Goal: Information Seeking & Learning: Learn about a topic

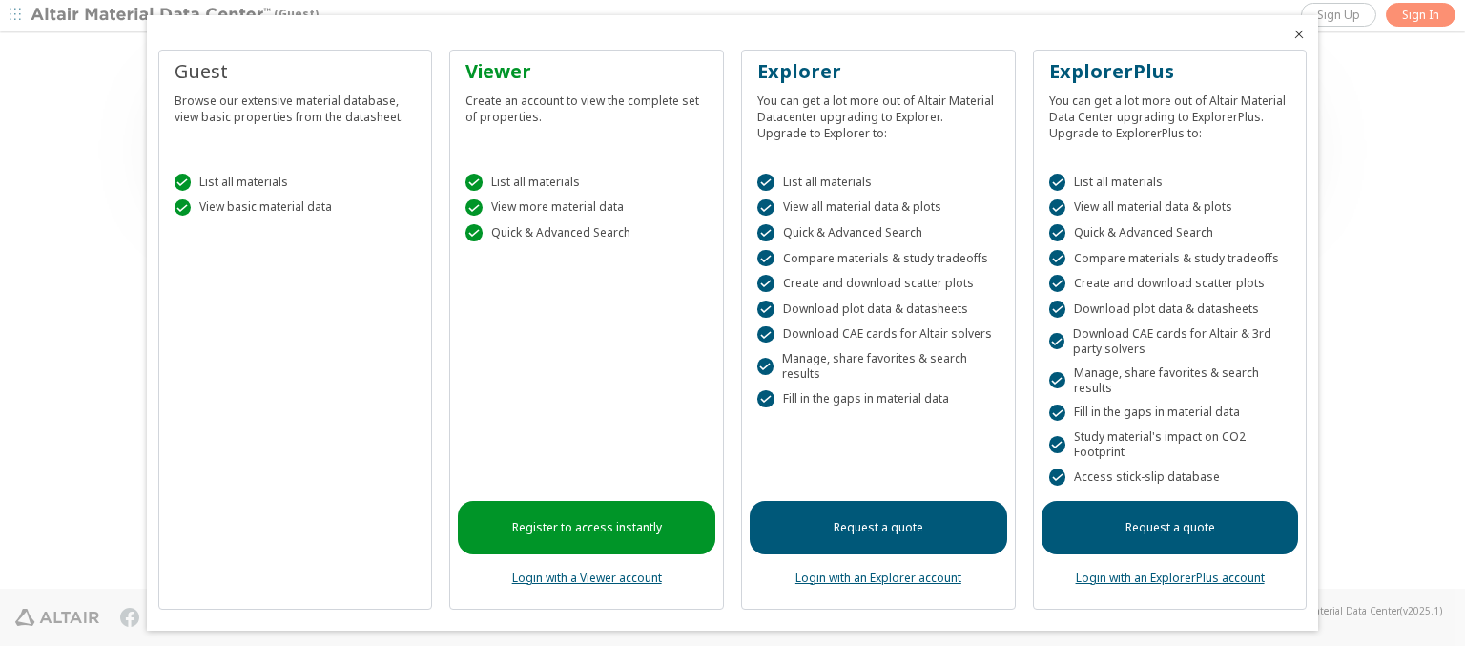
click at [1291, 34] on icon "Close" at bounding box center [1298, 34] width 15 height 15
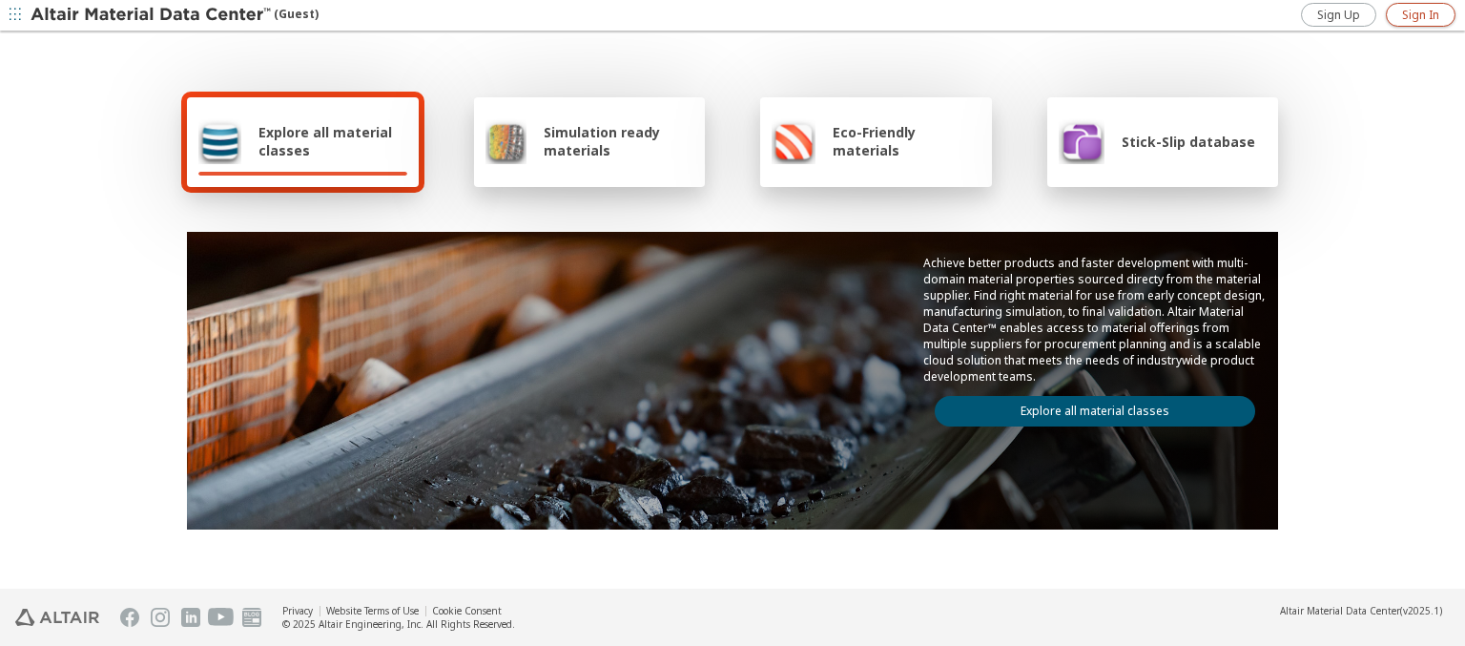
click at [1420, 14] on span "Sign In" at bounding box center [1420, 15] width 37 height 15
click at [152, 15] on img at bounding box center [152, 15] width 243 height 19
click at [325, 141] on span "Explore all material classes" at bounding box center [332, 141] width 149 height 36
click at [1087, 406] on link "Explore all material classes" at bounding box center [1095, 411] width 320 height 31
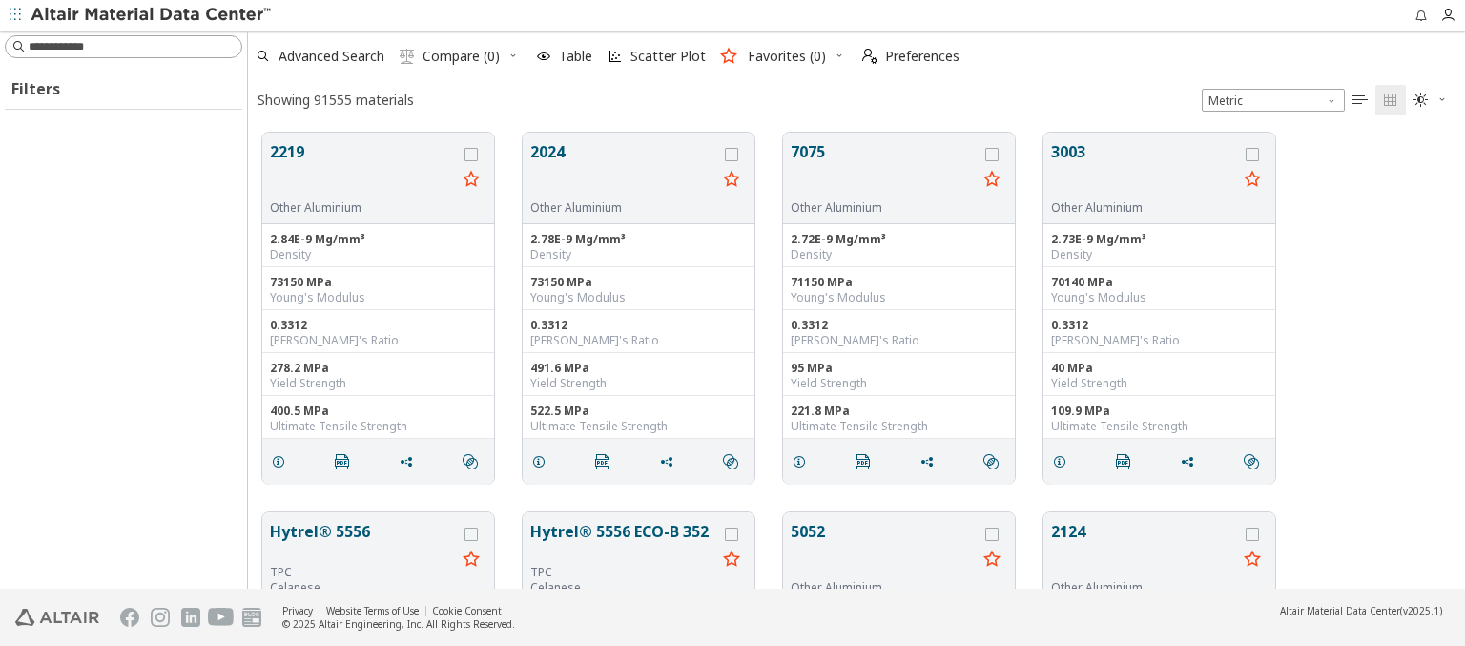
scroll to position [456, 1202]
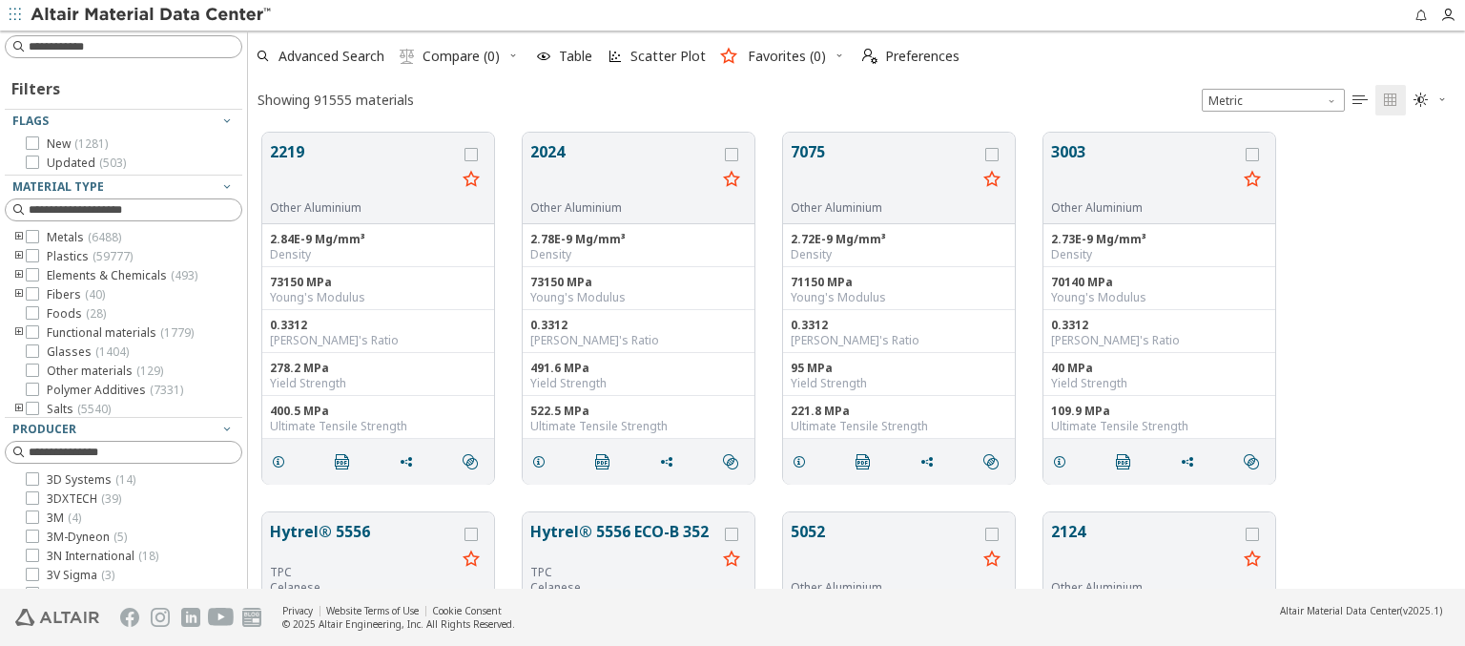
click at [152, 15] on img at bounding box center [152, 15] width 243 height 19
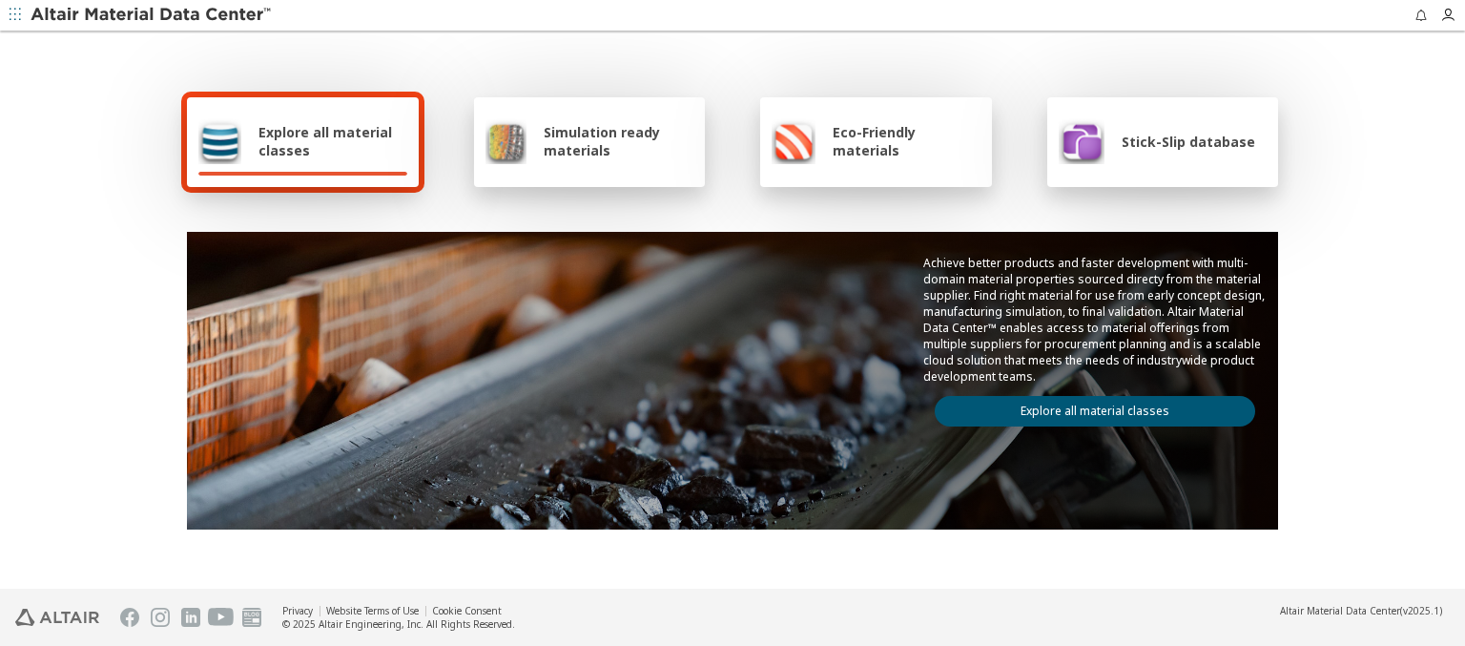
click at [610, 141] on span "Simulation ready materials" at bounding box center [619, 141] width 150 height 36
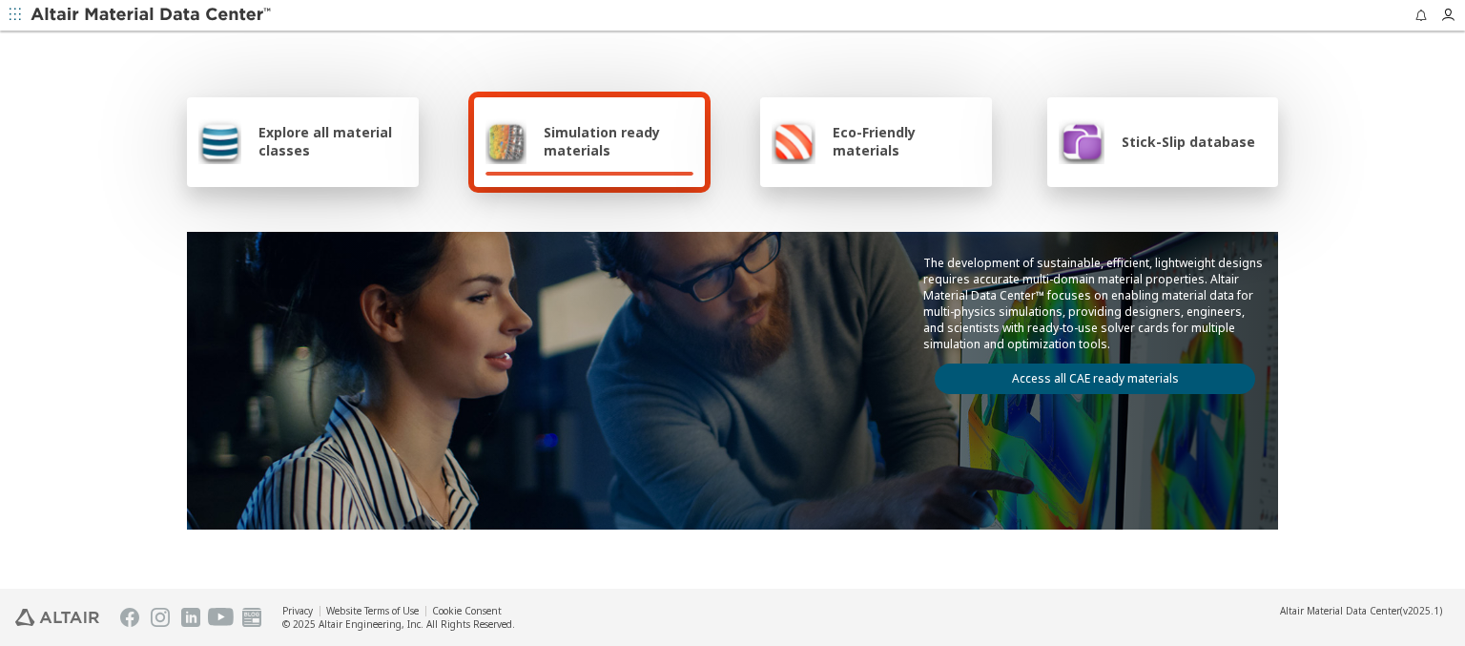
click at [1087, 375] on link "Access all CAE ready materials" at bounding box center [1095, 378] width 320 height 31
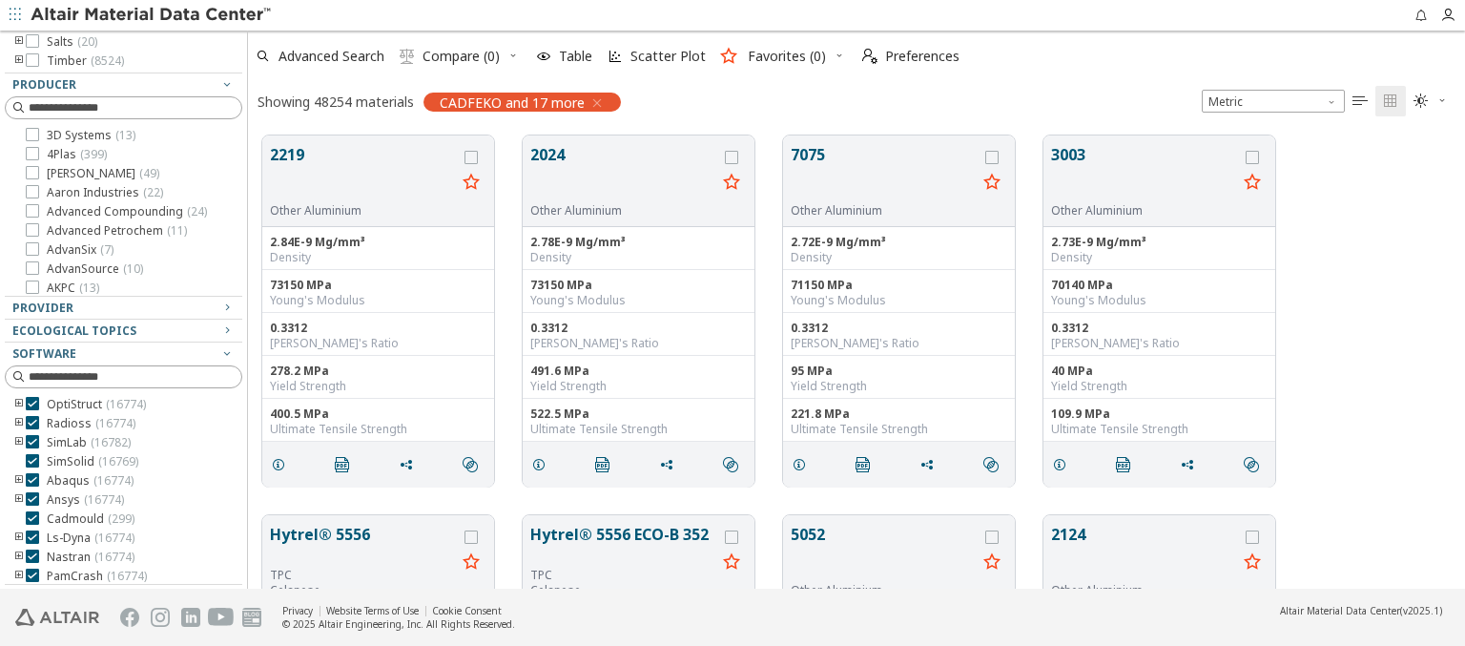
scroll to position [172, 0]
click at [152, 15] on img at bounding box center [152, 15] width 243 height 19
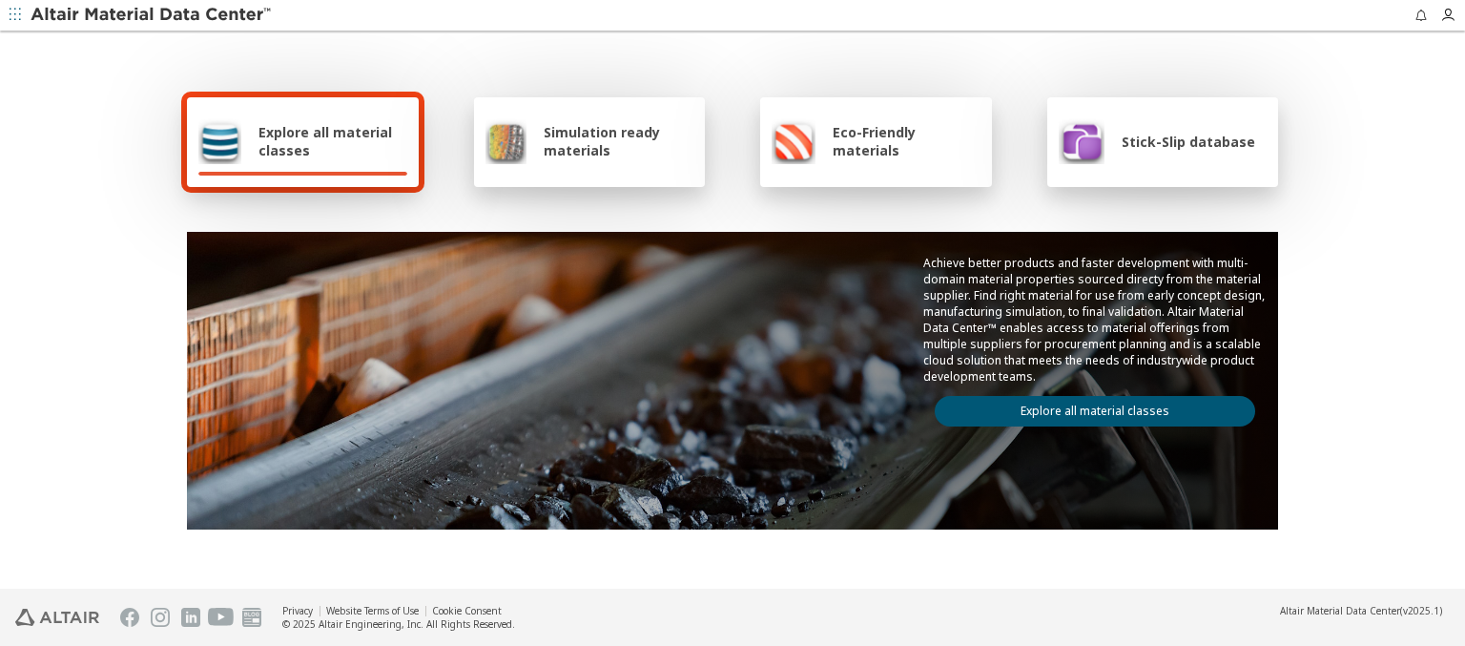
click at [899, 141] on span "Eco-Friendly materials" at bounding box center [906, 141] width 147 height 36
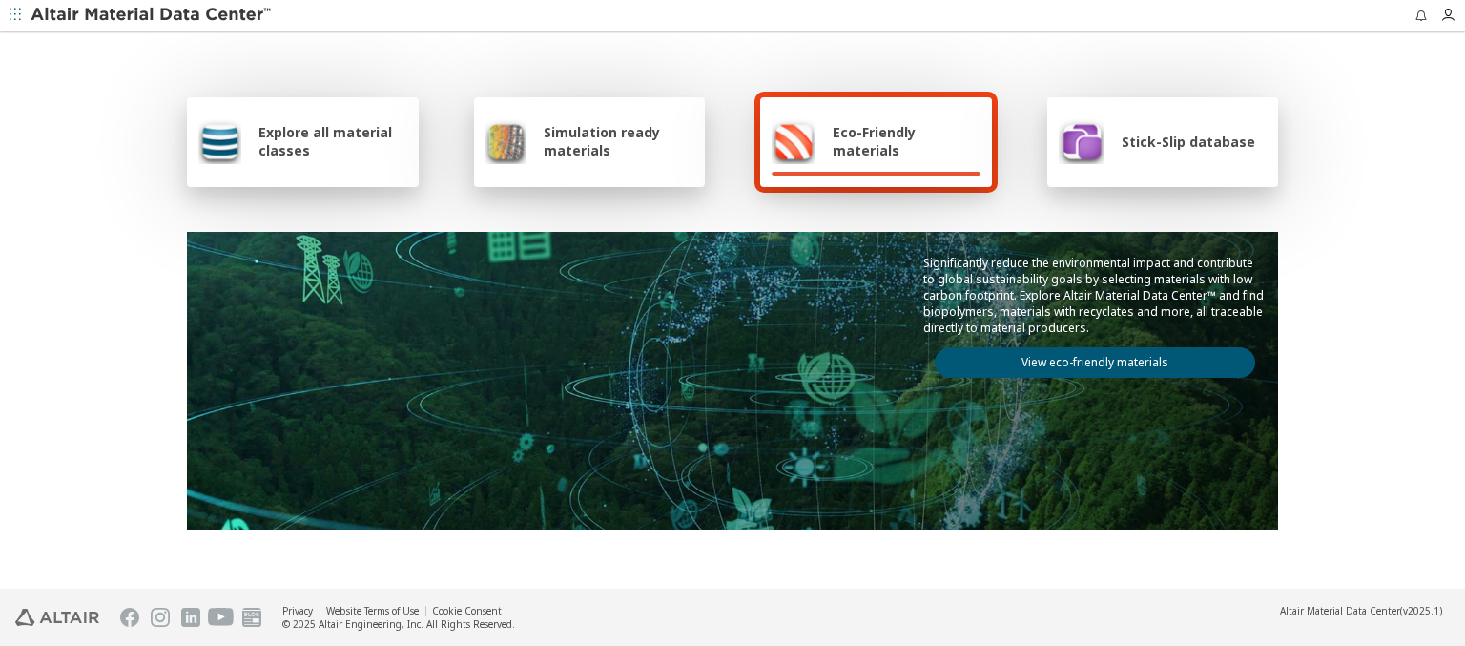
click at [1087, 360] on link "View eco-friendly materials" at bounding box center [1095, 362] width 320 height 31
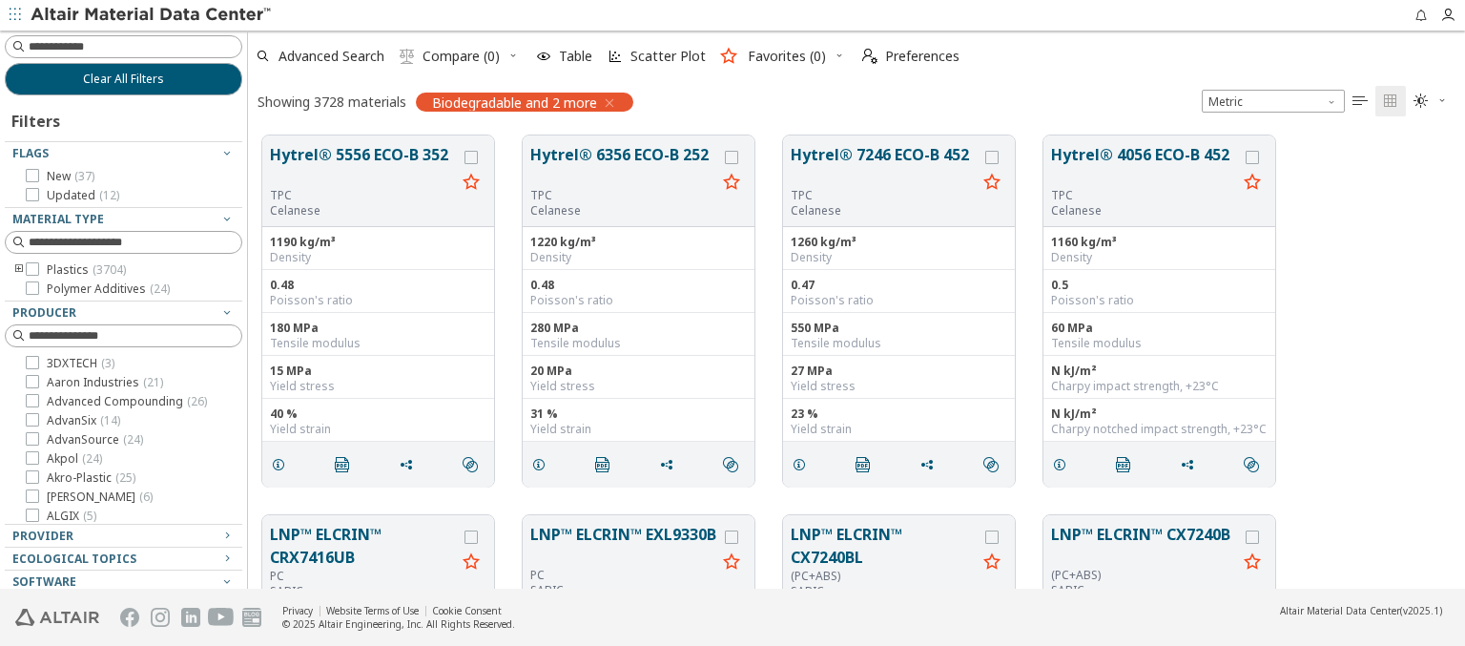
scroll to position [453, 1202]
click at [152, 15] on img at bounding box center [152, 15] width 243 height 19
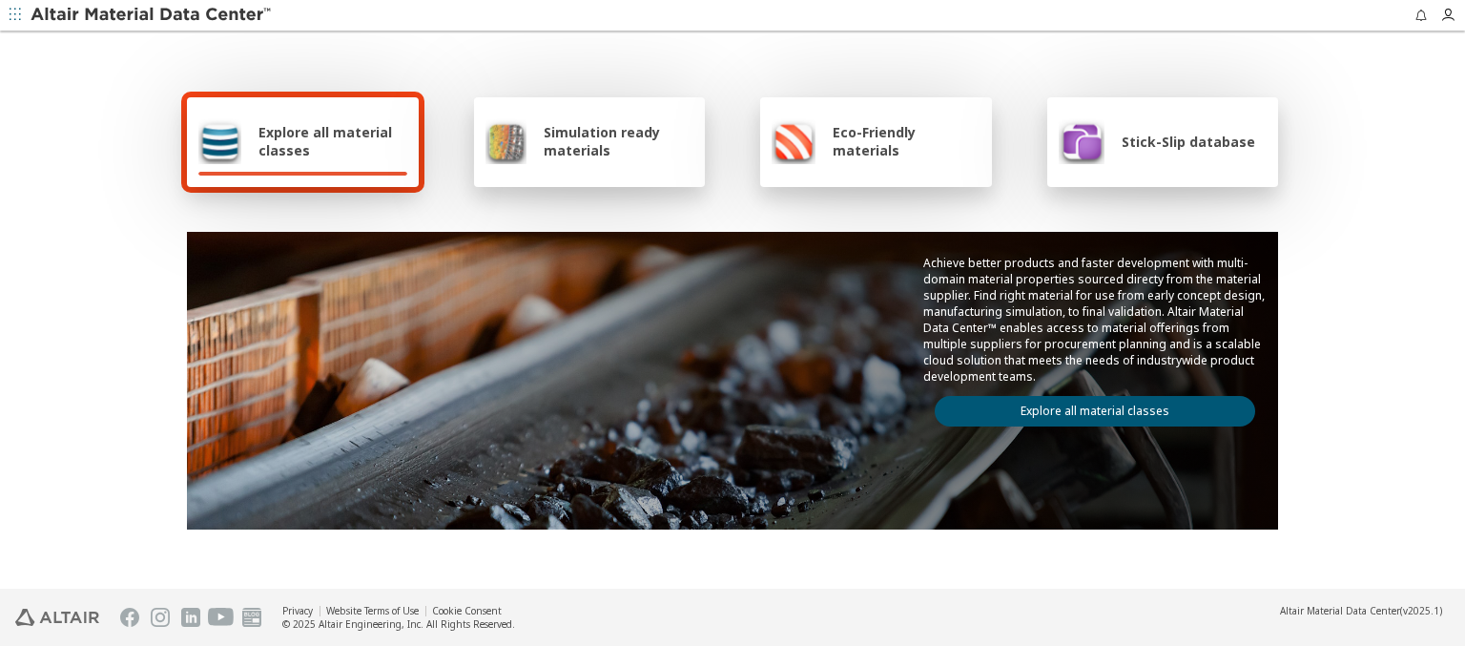
click at [1176, 141] on span "Stick-Slip database" at bounding box center [1189, 142] width 134 height 18
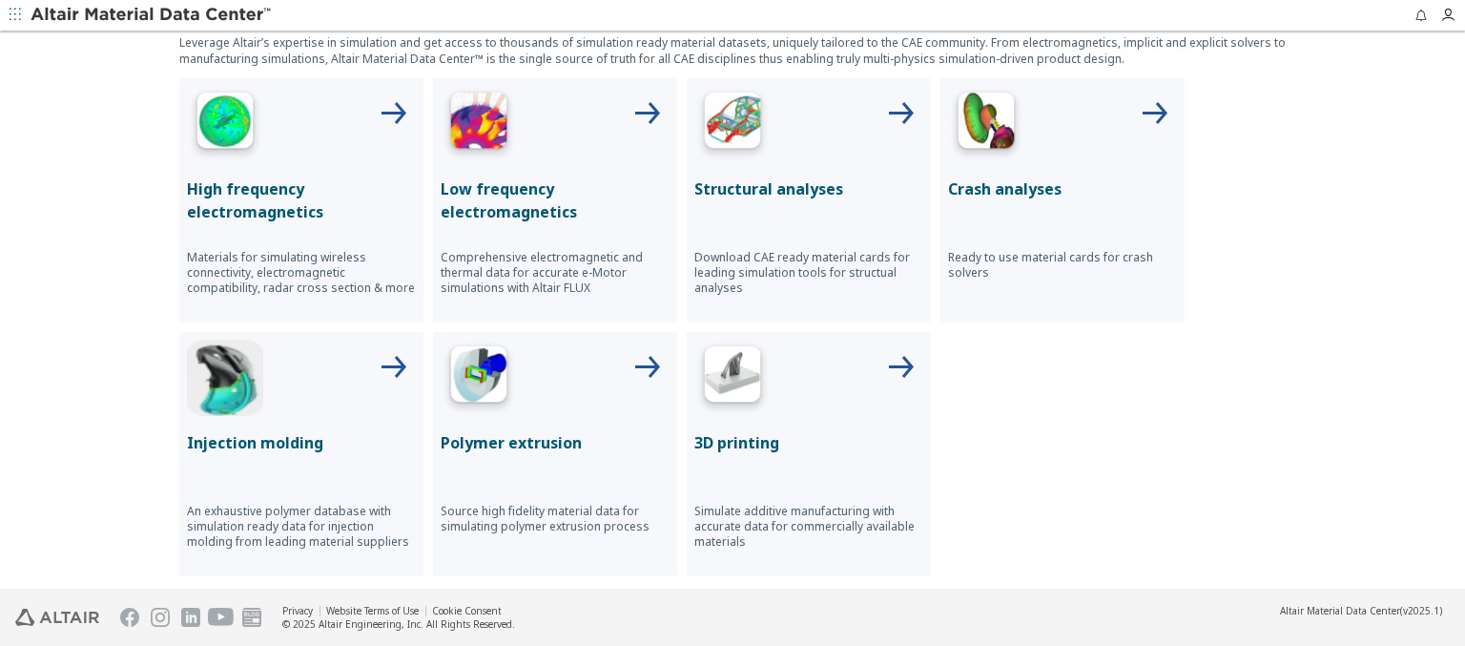
scroll to position [856, 0]
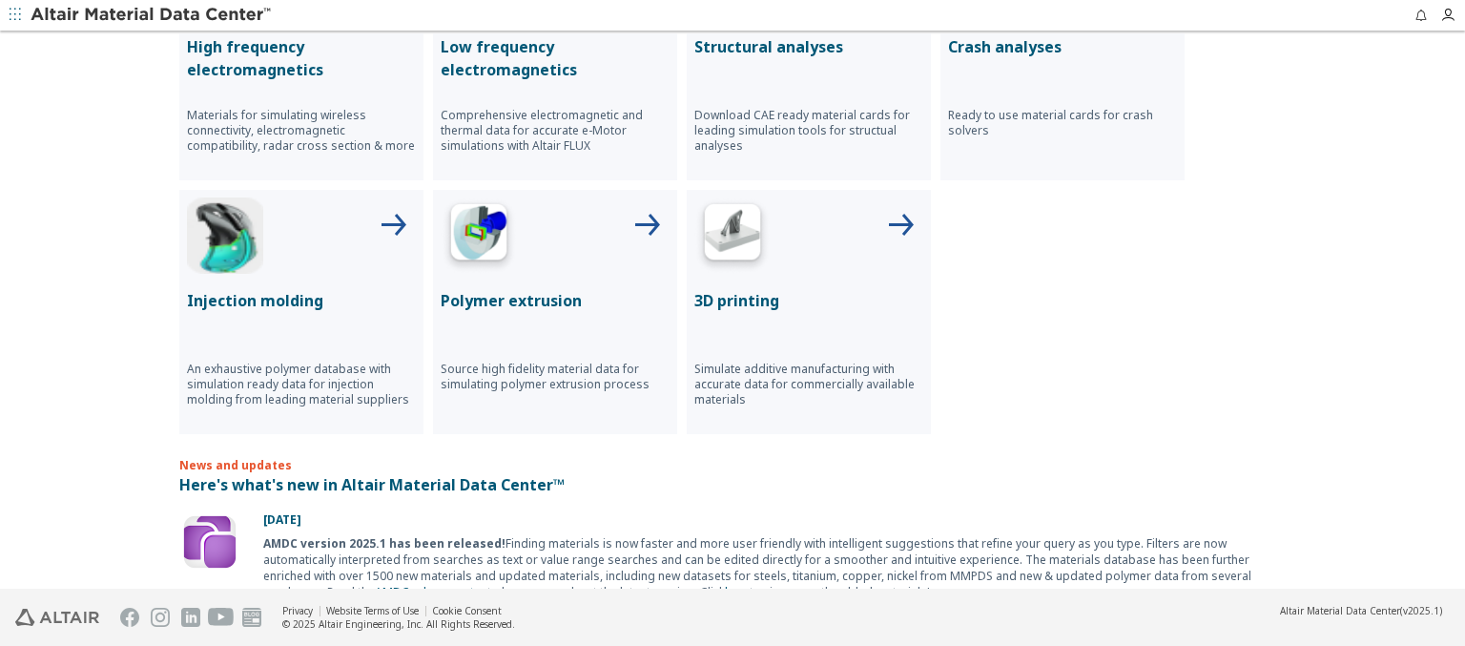
click at [294, 56] on p "High frequency electromagnetics" at bounding box center [301, 58] width 229 height 46
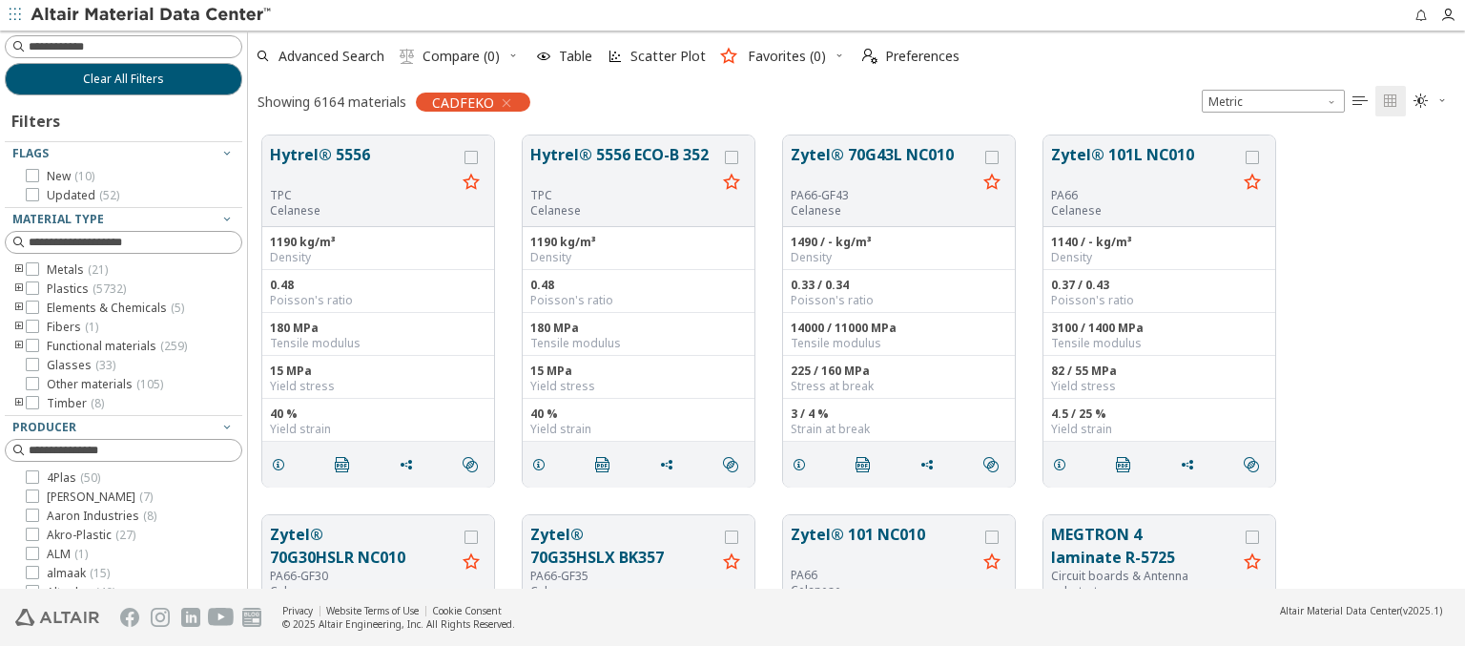
scroll to position [342, 0]
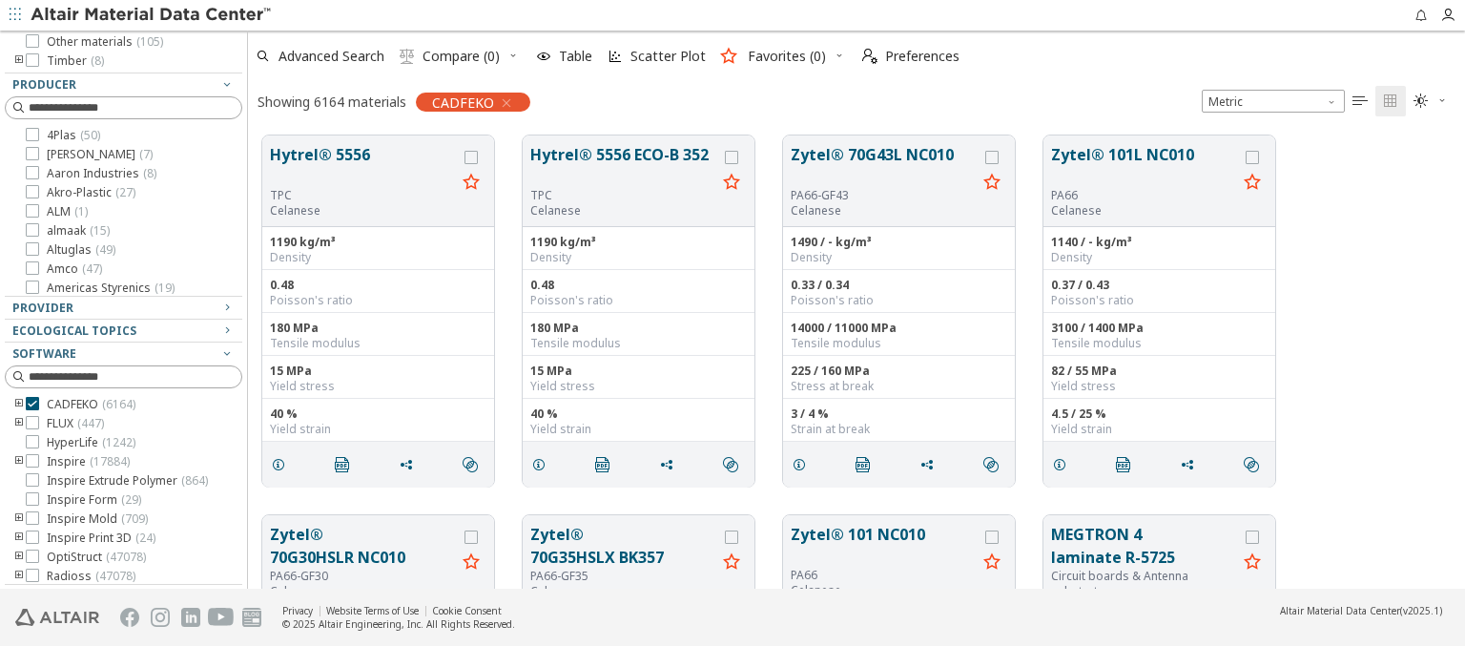
click at [152, 15] on img at bounding box center [152, 15] width 243 height 19
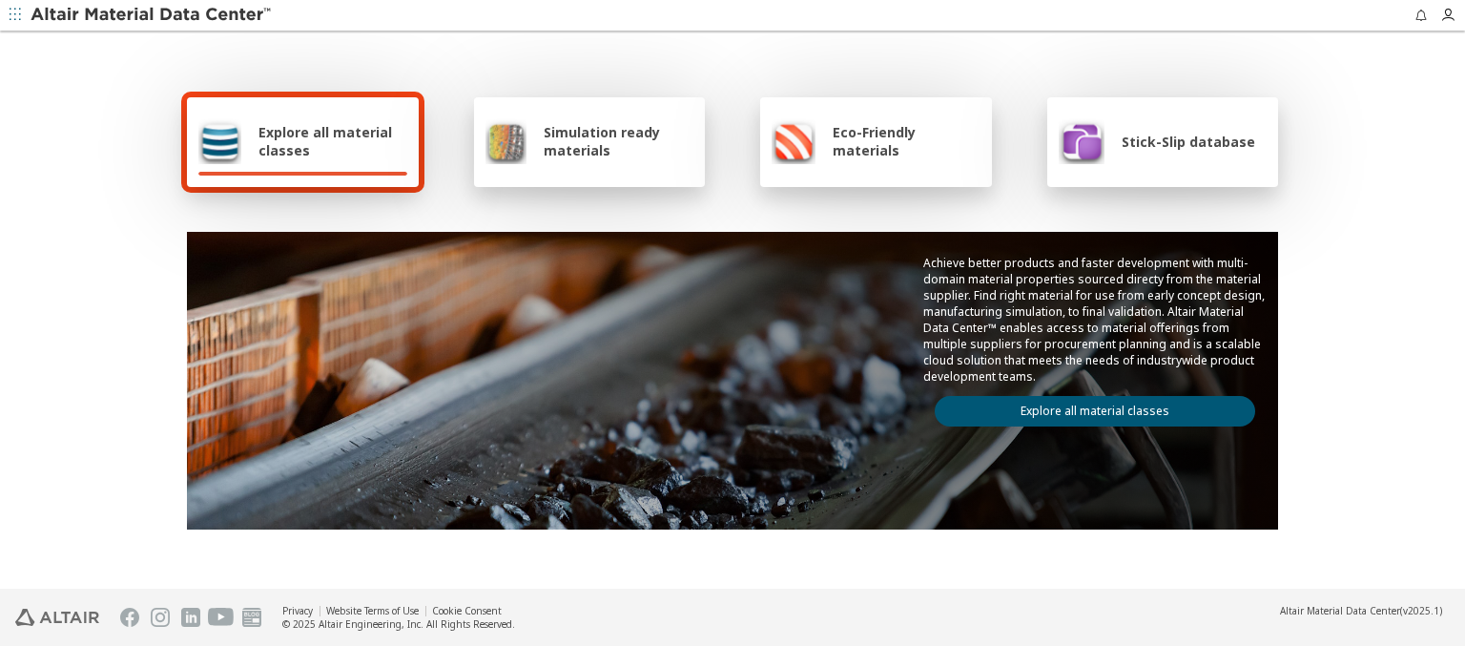
scroll to position [856, 0]
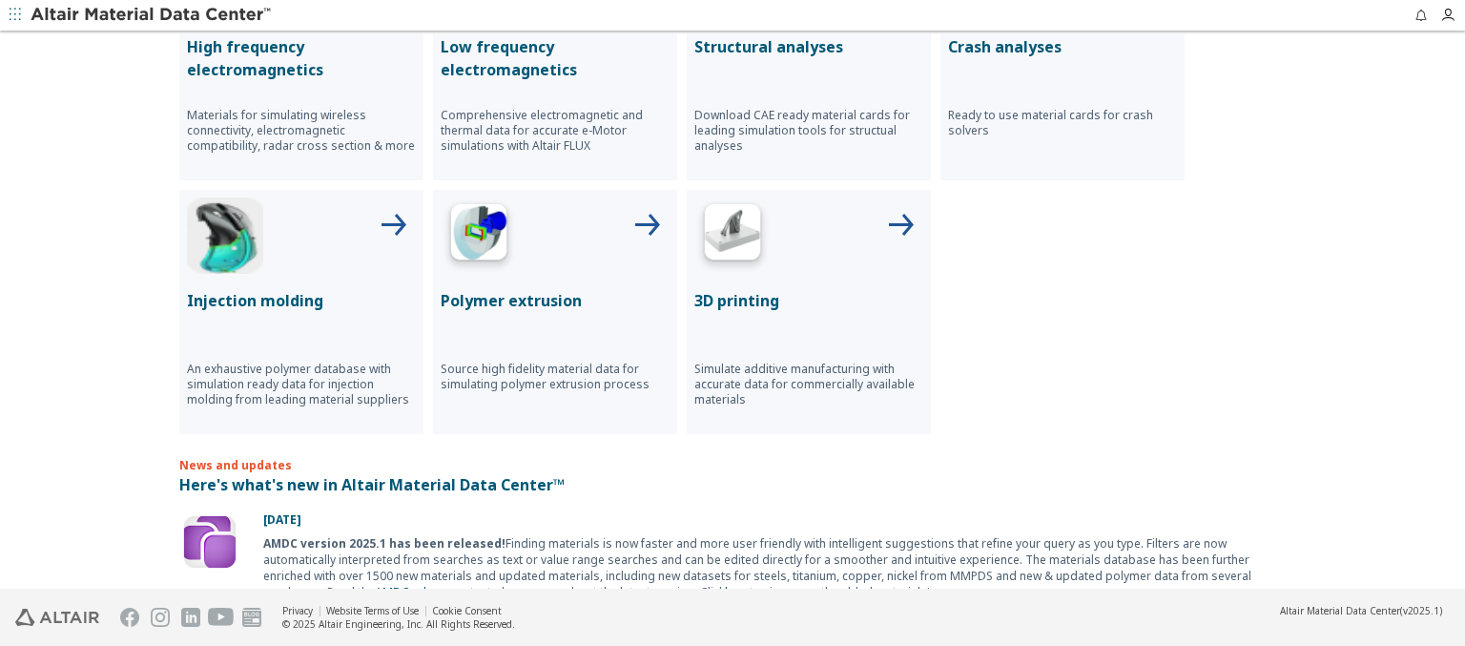
click at [547, 56] on p "Low frequency electromagnetics" at bounding box center [555, 58] width 229 height 46
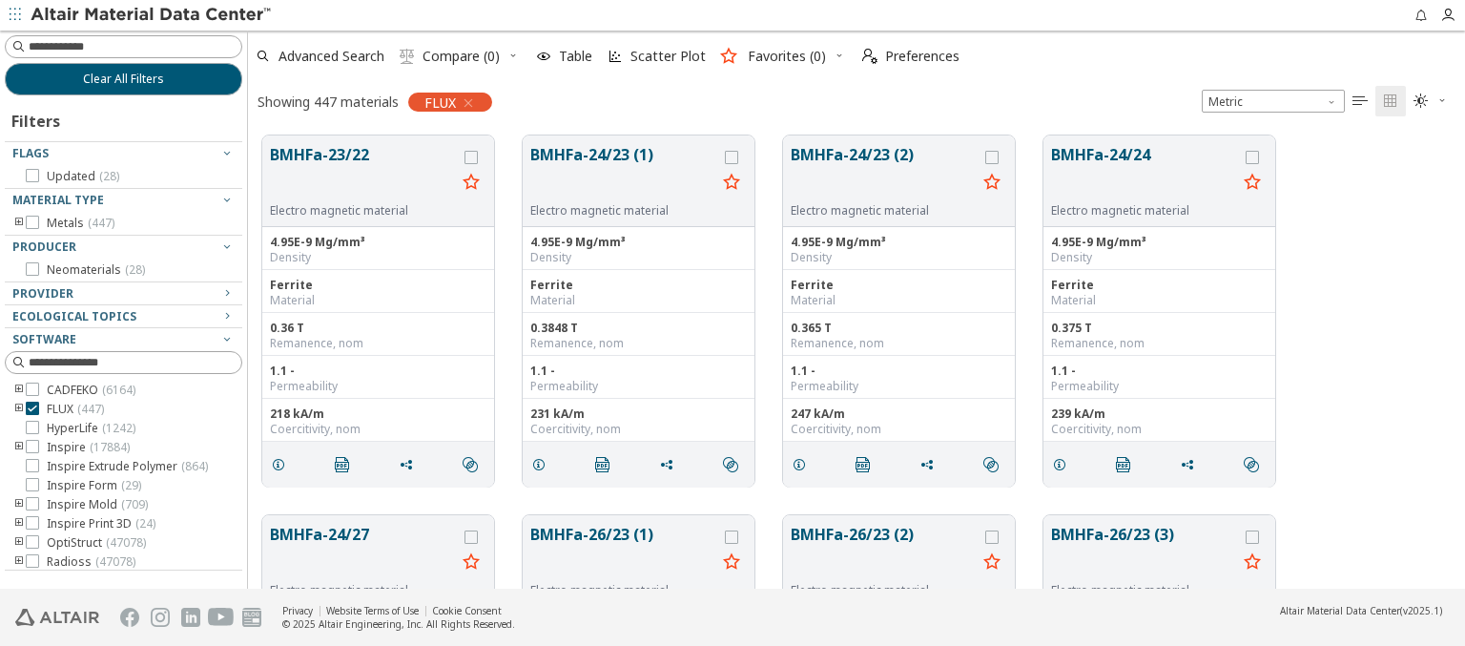
scroll to position [15, 15]
click at [152, 15] on img at bounding box center [152, 15] width 243 height 19
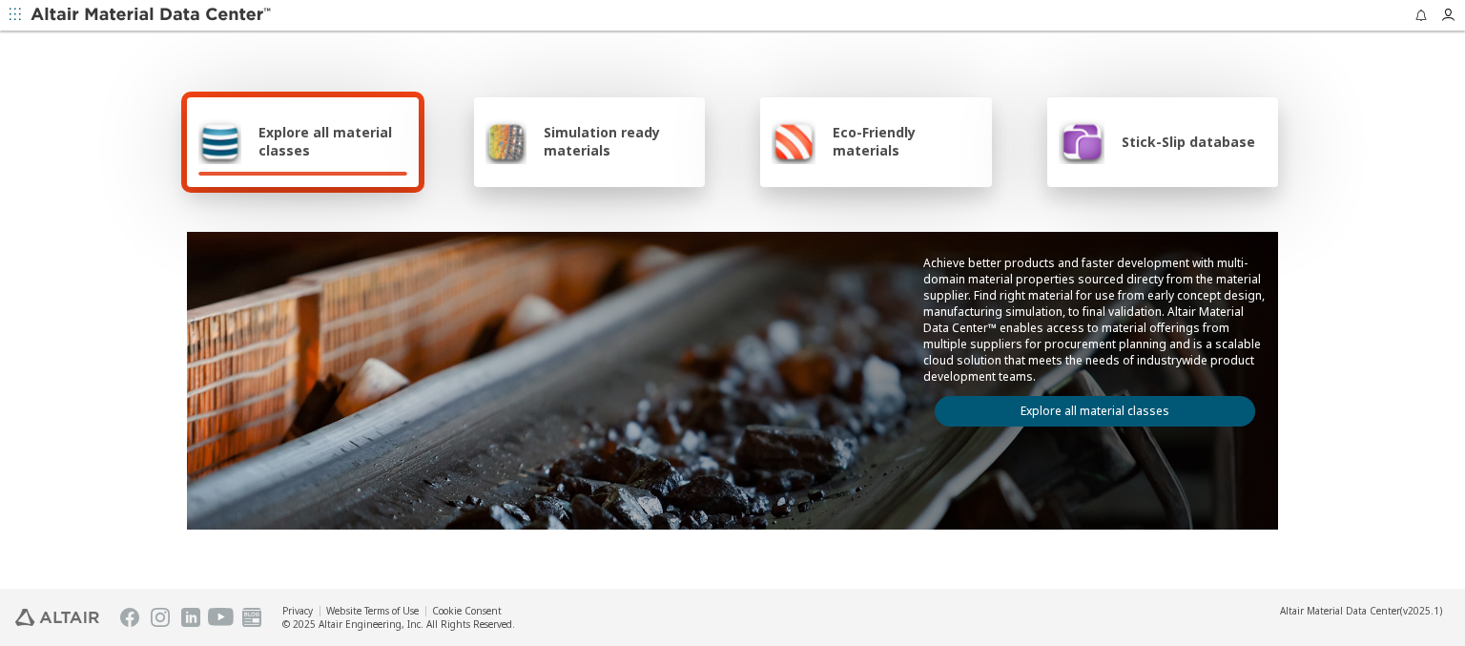
scroll to position [856, 0]
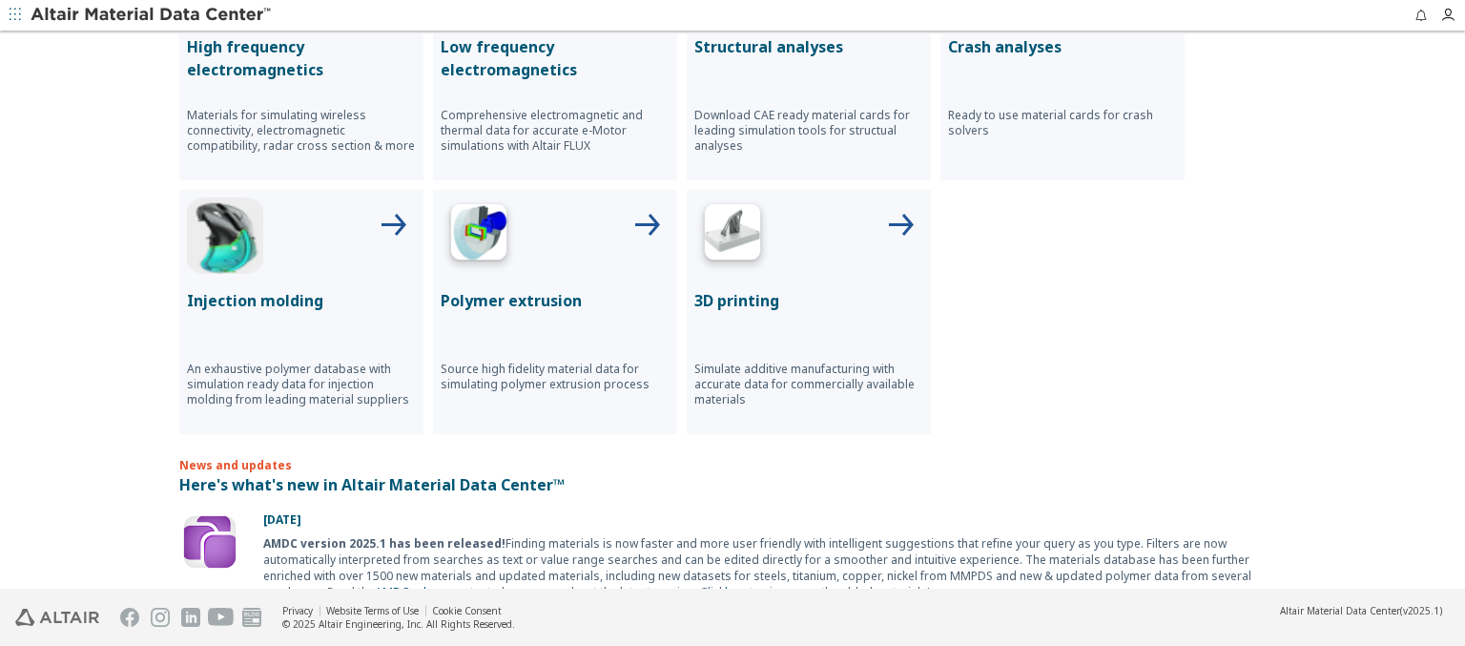
click at [801, 45] on p "Structural analyses" at bounding box center [808, 46] width 229 height 23
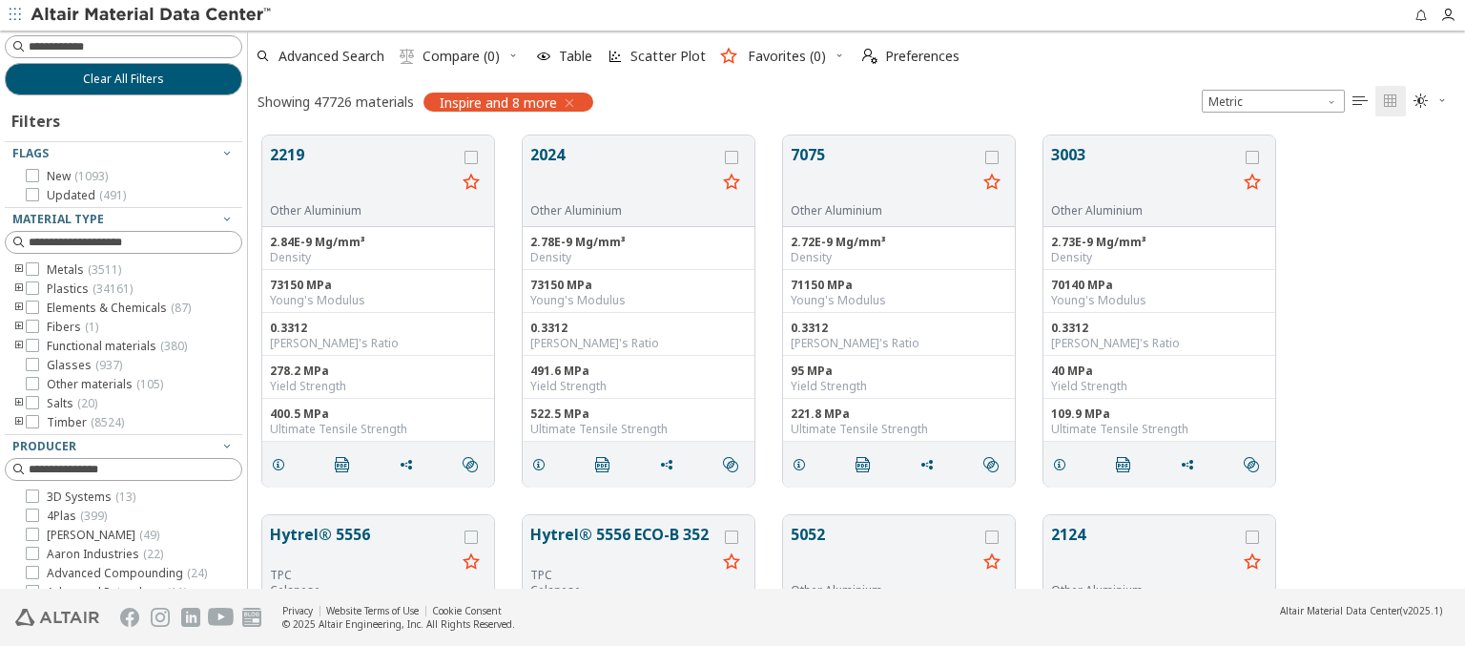
scroll to position [453, 1202]
click at [152, 15] on img at bounding box center [152, 15] width 243 height 19
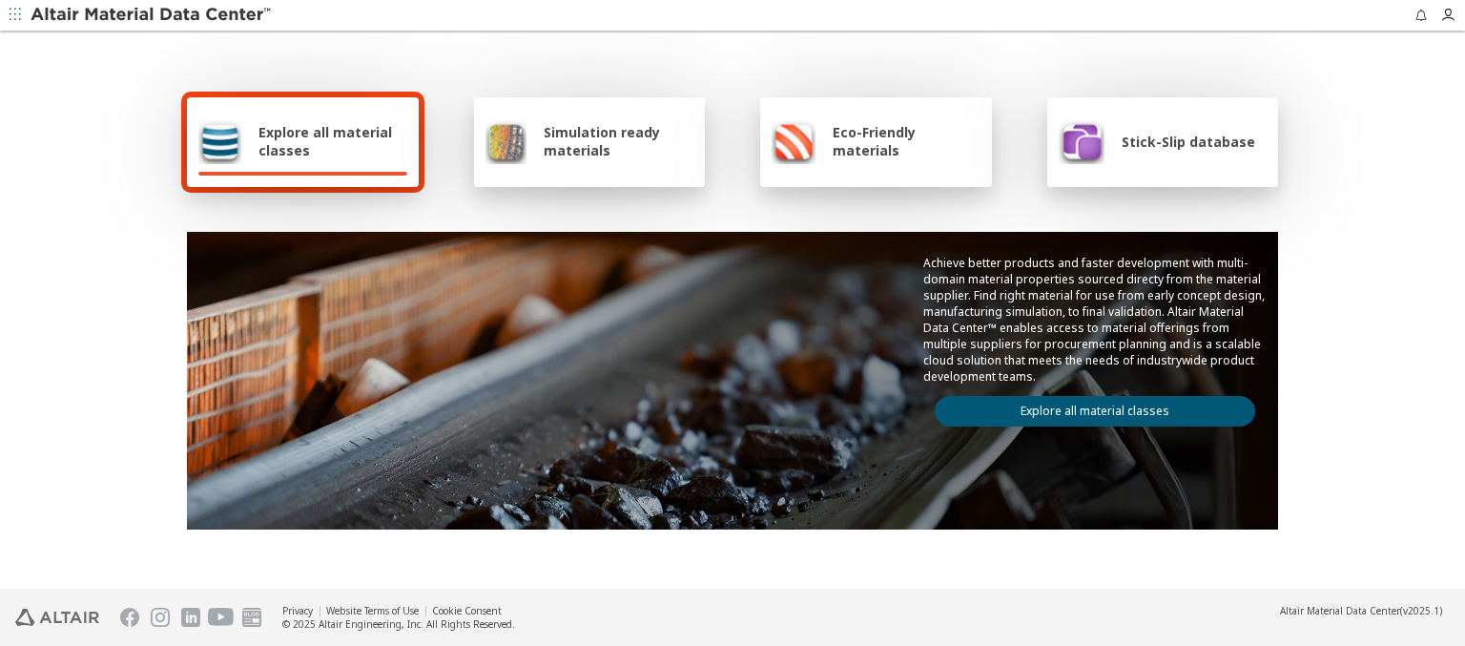
scroll to position [856, 0]
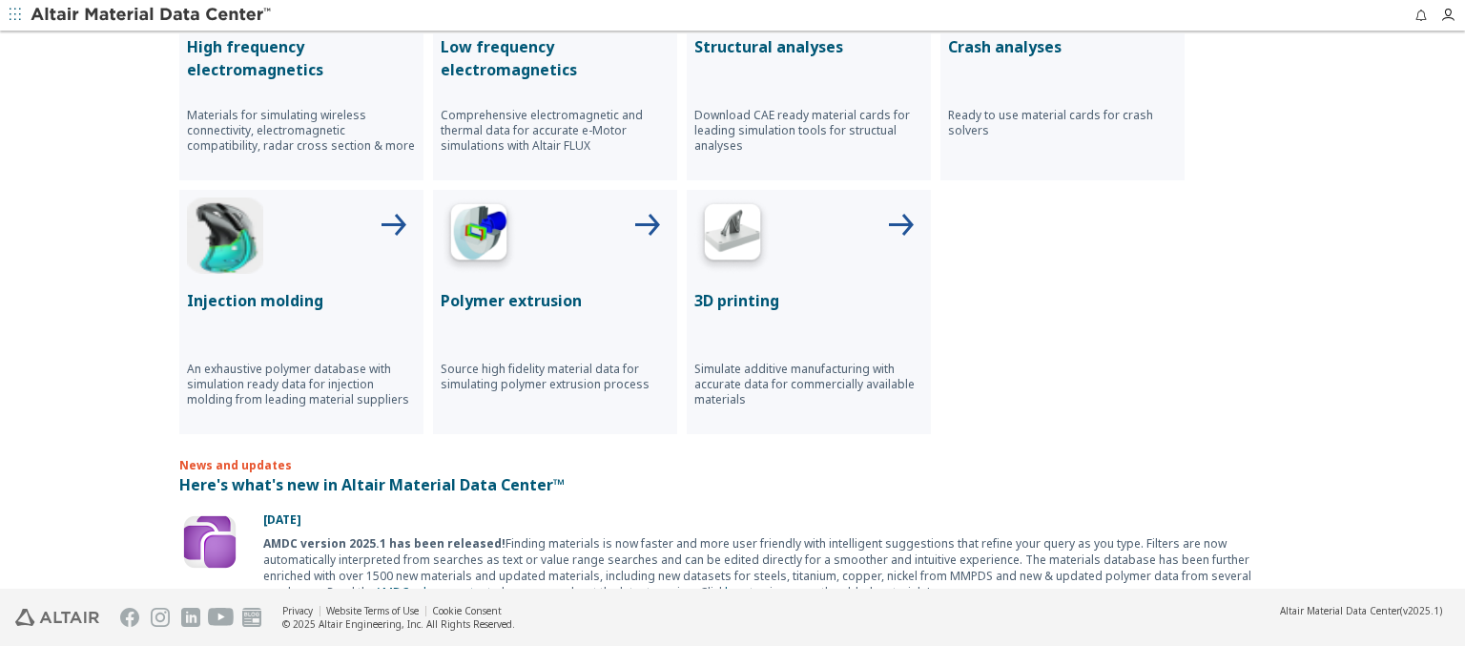
click at [1055, 45] on p "Crash analyses" at bounding box center [1062, 46] width 229 height 23
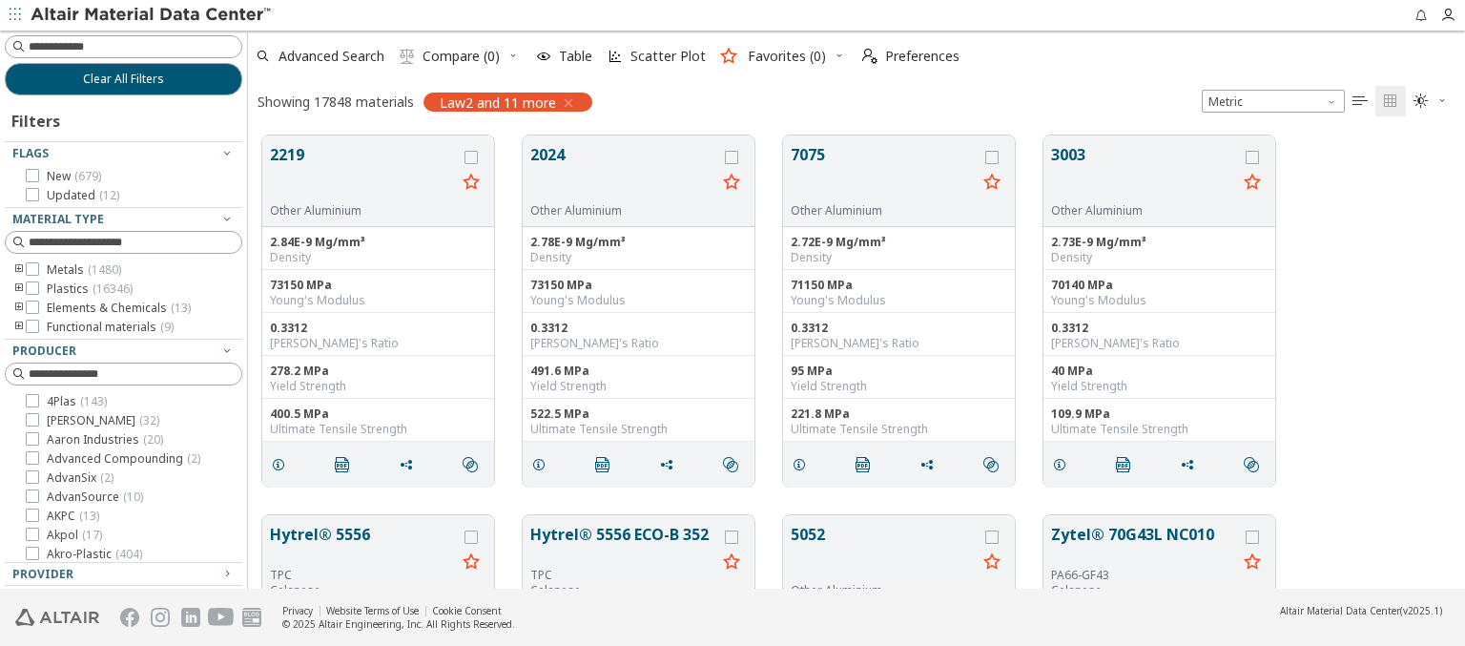
scroll to position [453, 1202]
click at [152, 15] on img at bounding box center [152, 15] width 243 height 19
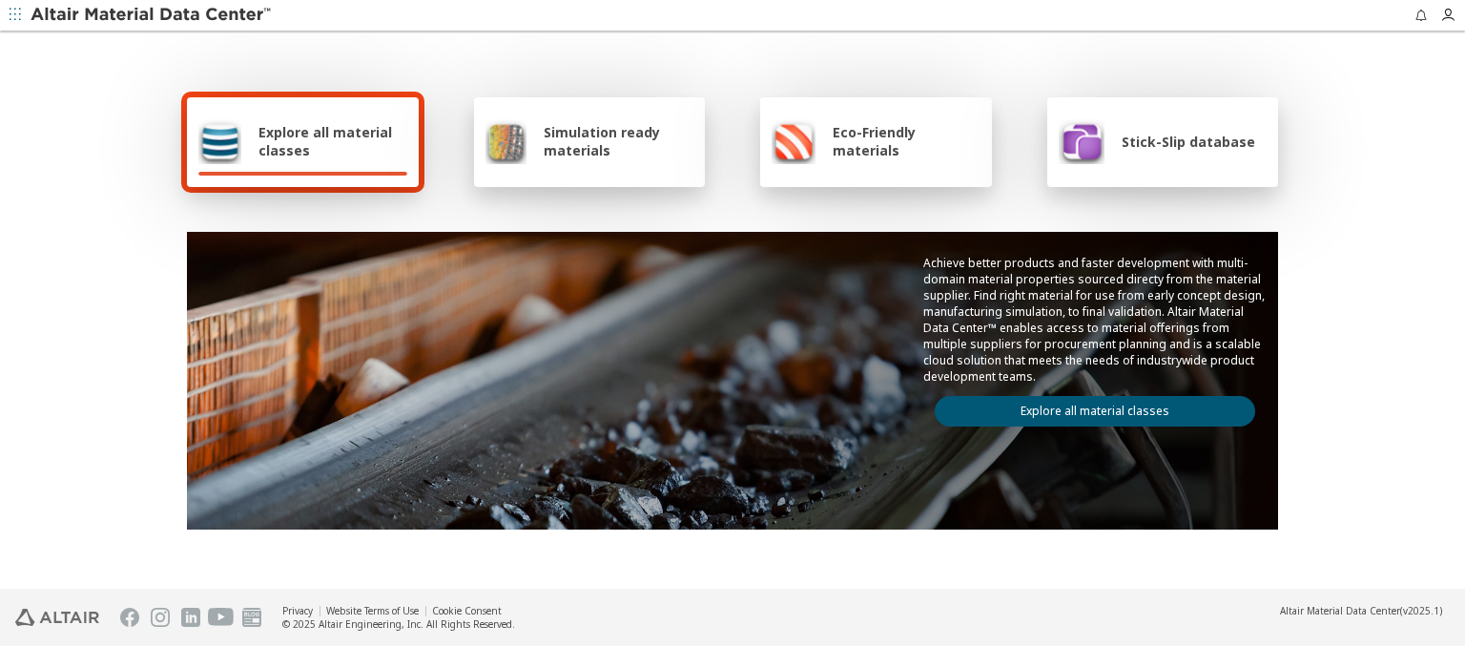
scroll to position [1109, 0]
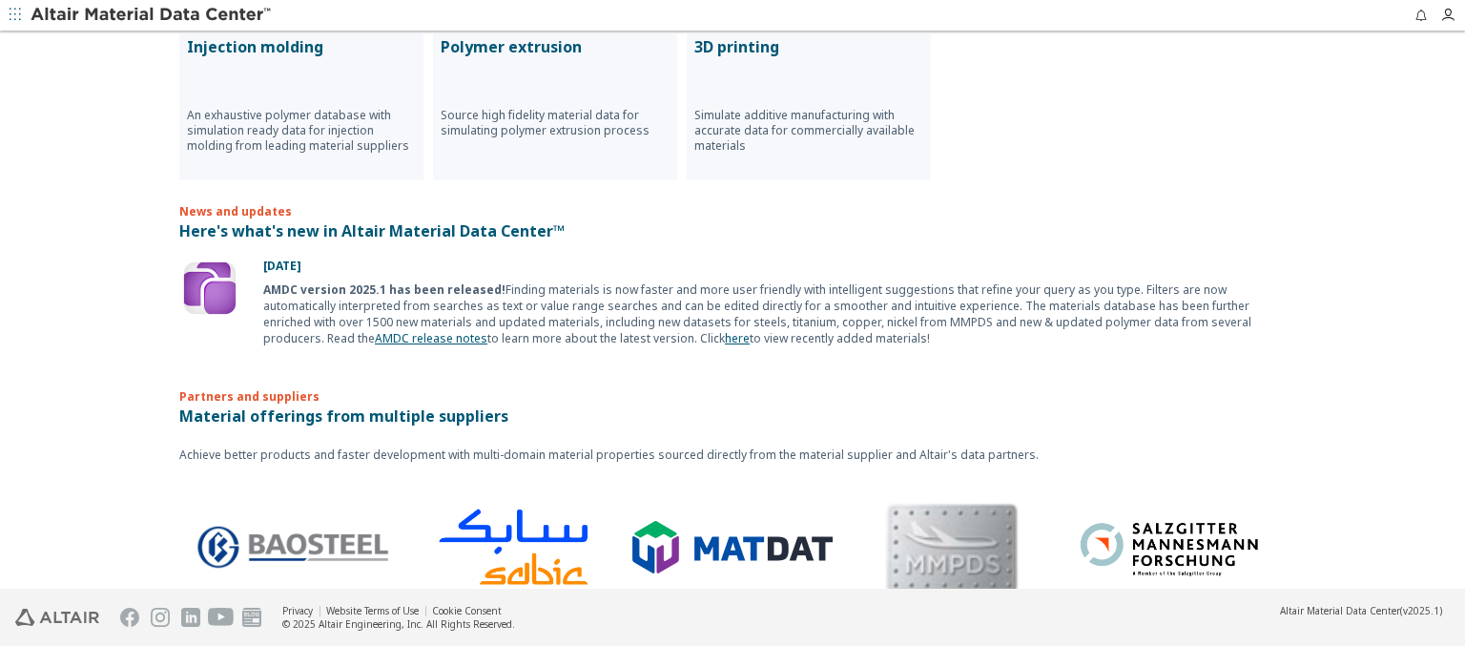
click at [294, 45] on p "Injection molding" at bounding box center [301, 46] width 229 height 23
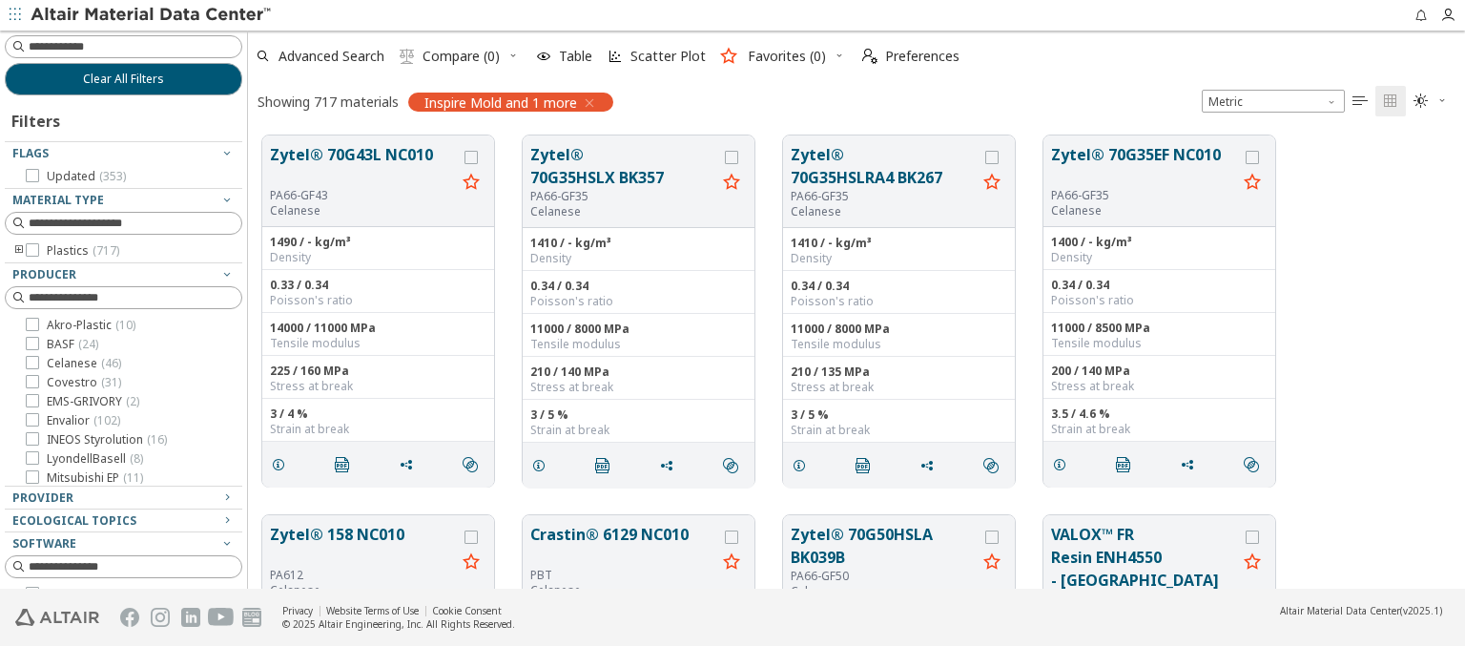
scroll to position [453, 1202]
click at [152, 15] on img at bounding box center [152, 15] width 243 height 19
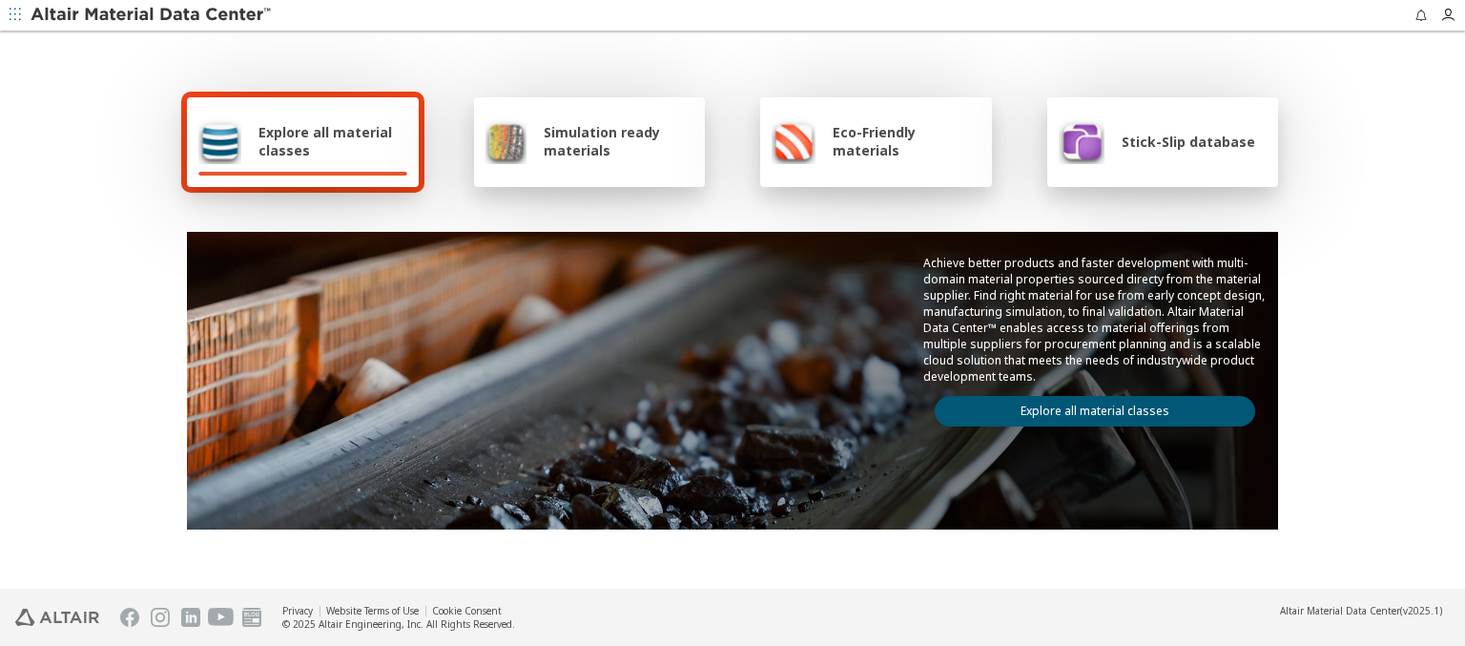
scroll to position [1109, 0]
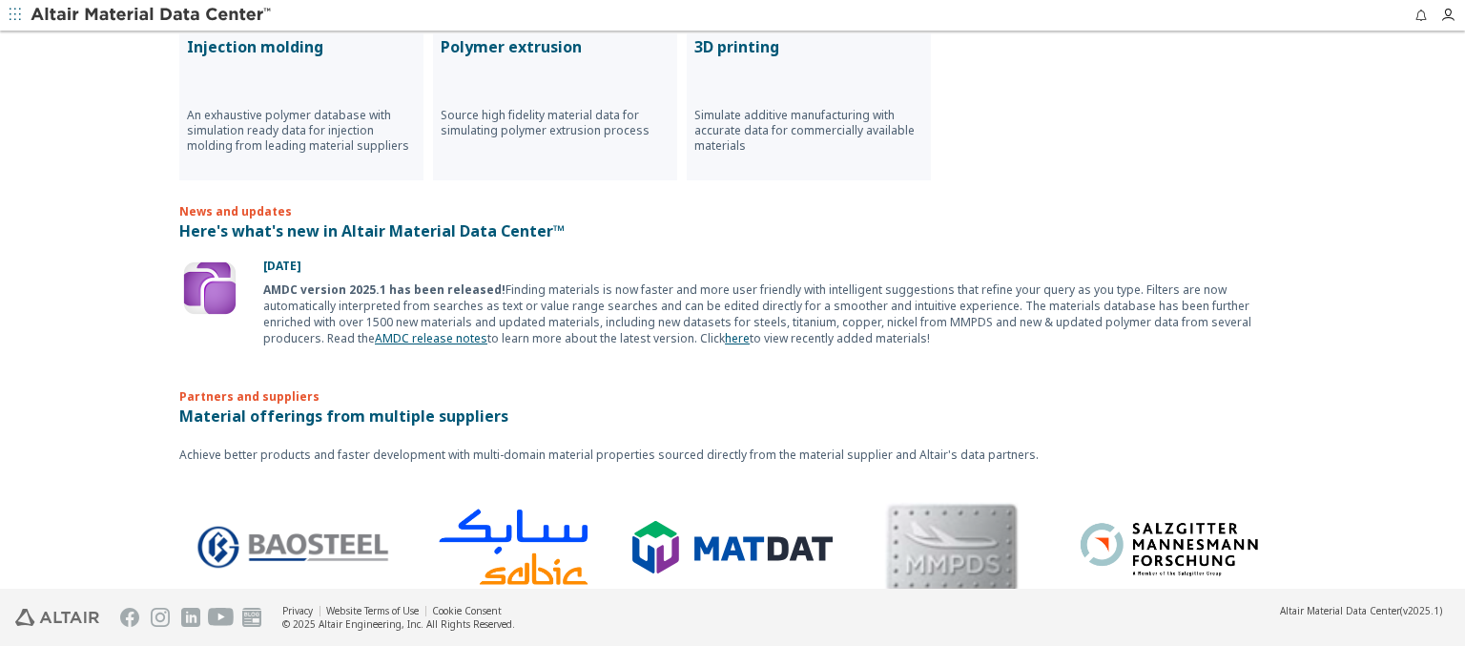
click at [547, 45] on p "Polymer extrusion" at bounding box center [555, 46] width 229 height 23
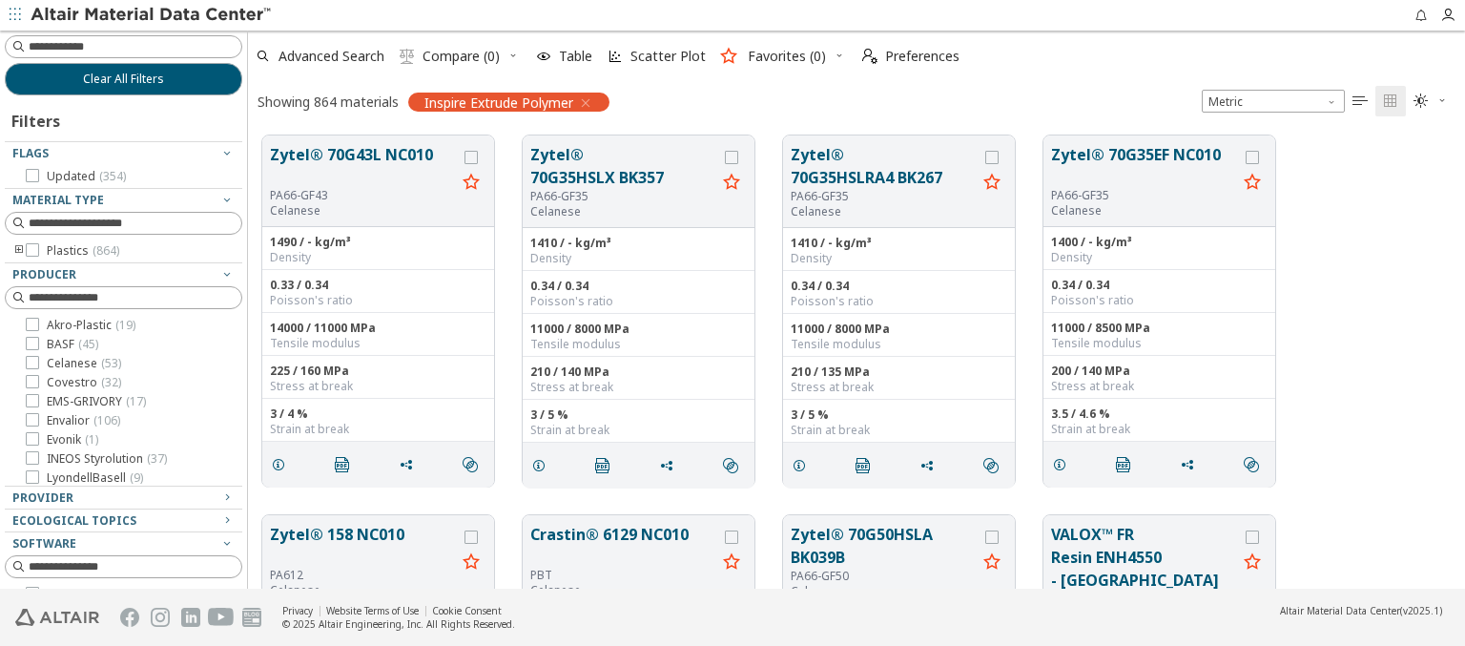
scroll to position [453, 1202]
click at [152, 15] on img at bounding box center [152, 15] width 243 height 19
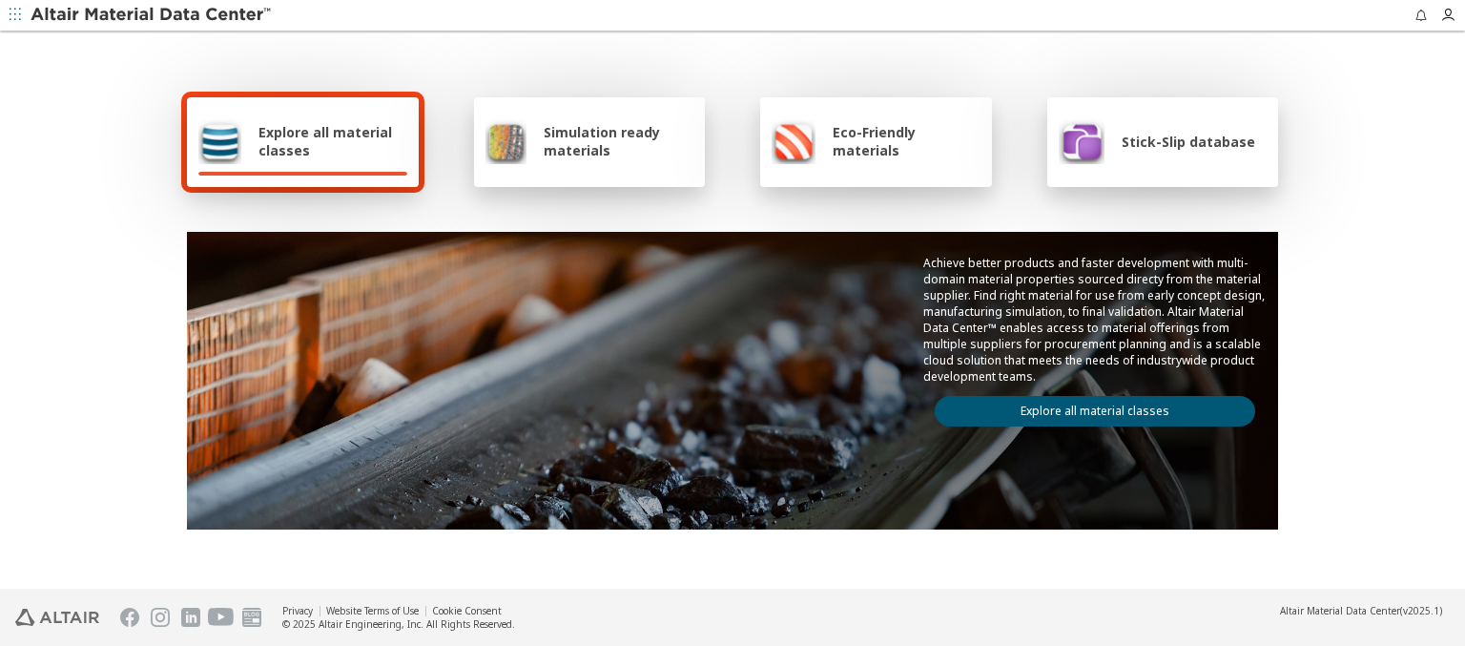
scroll to position [1109, 0]
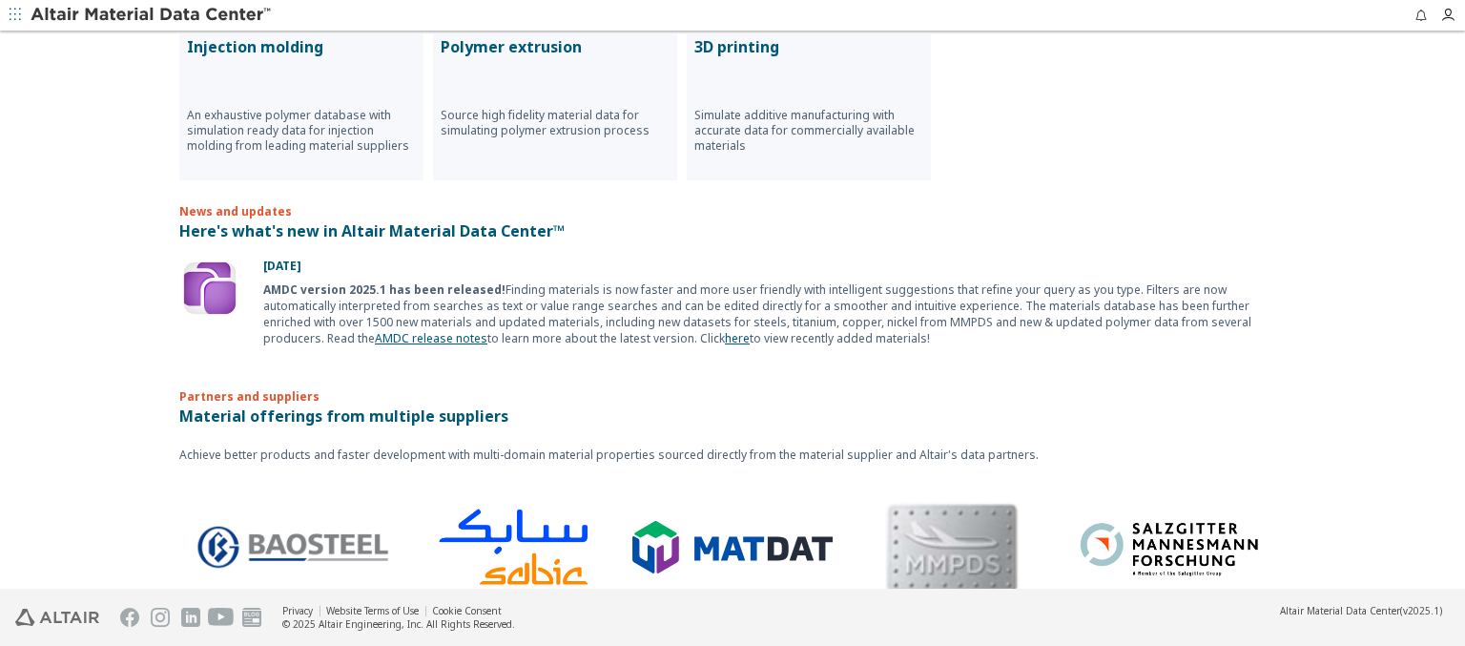
click at [801, 45] on p "3D printing" at bounding box center [808, 46] width 229 height 23
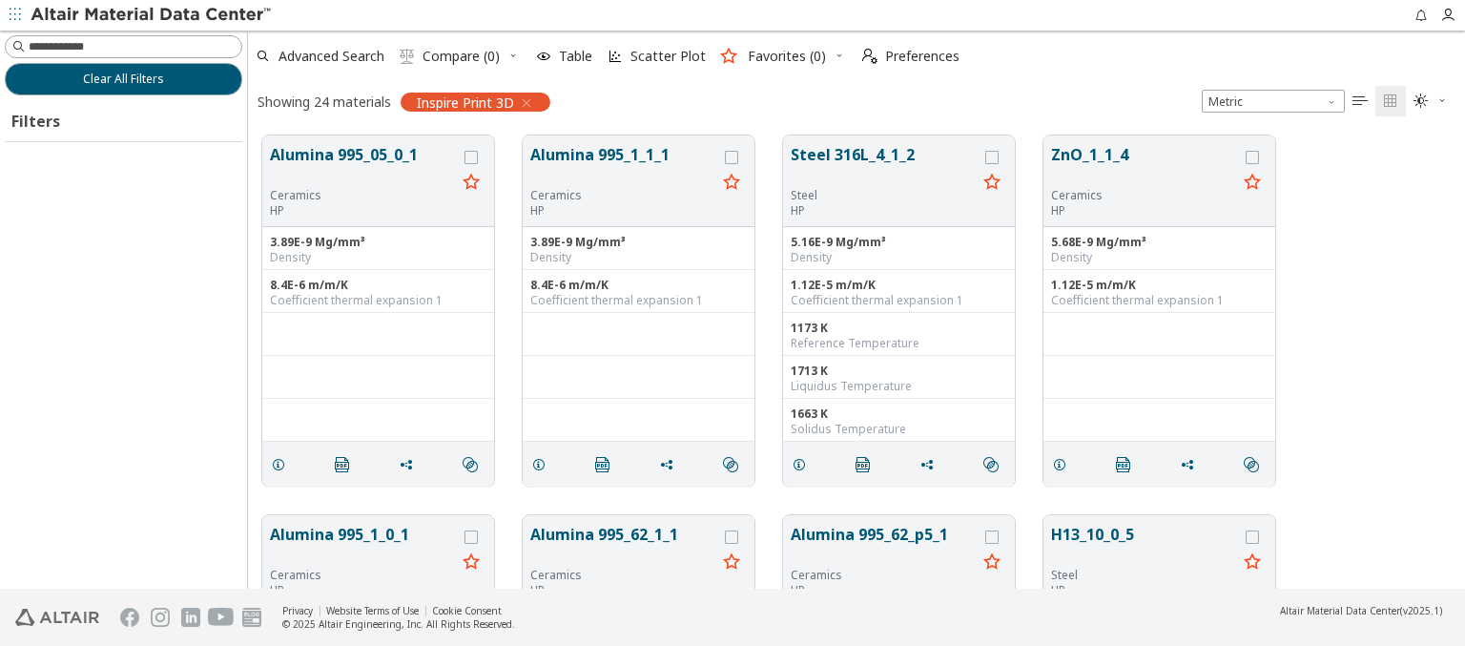
scroll to position [453, 1202]
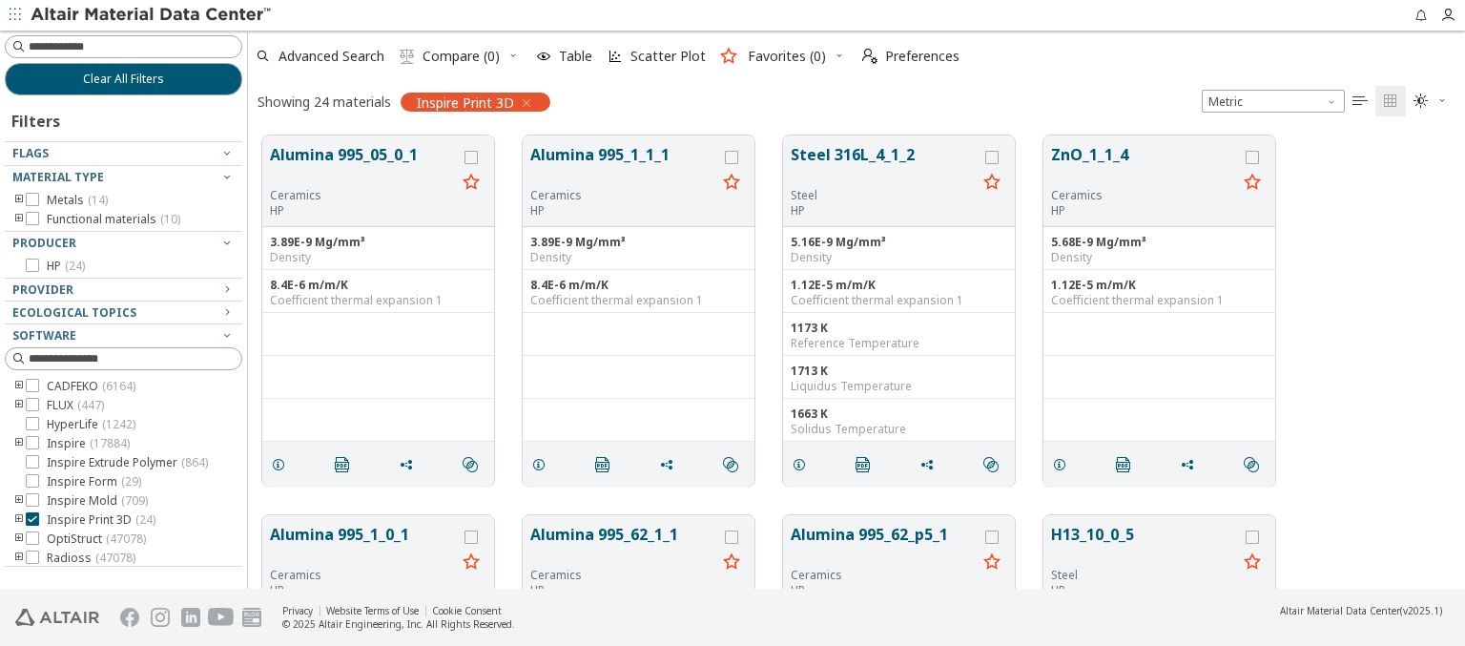
click at [152, 15] on img at bounding box center [152, 15] width 243 height 19
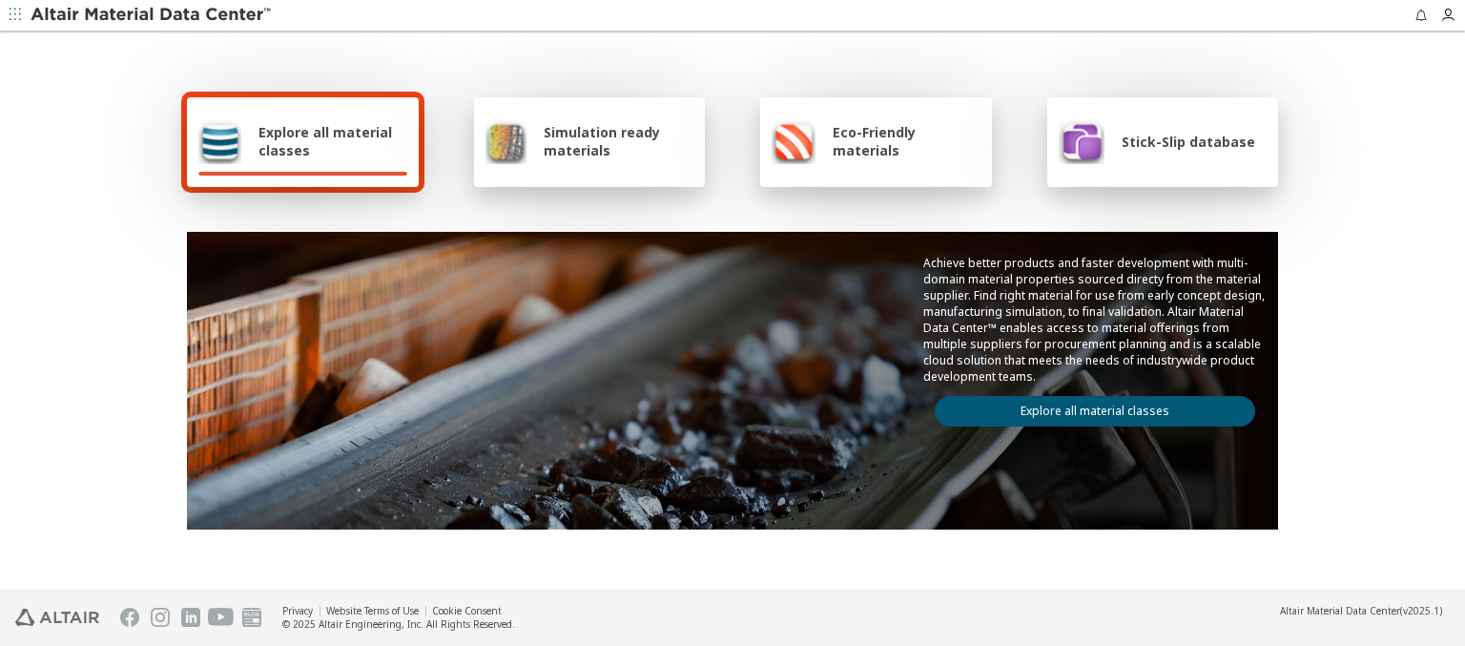
type input "******"
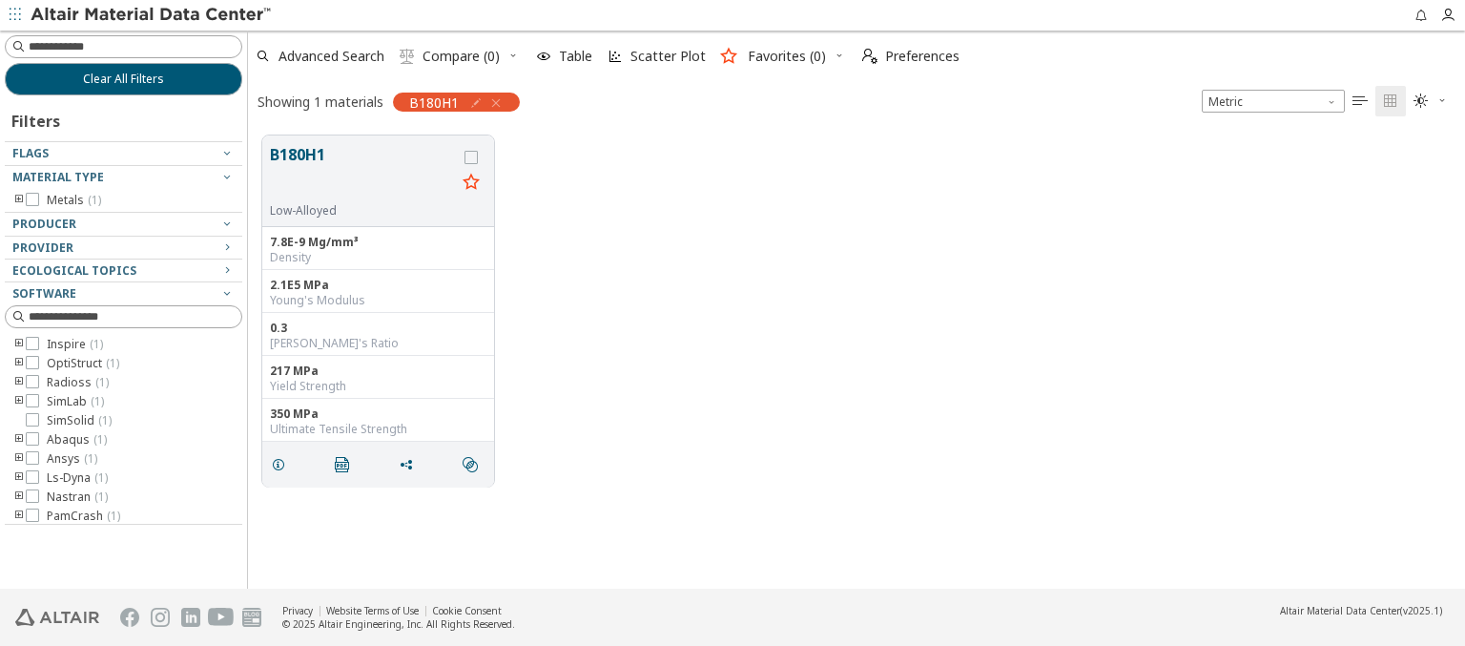
scroll to position [453, 1202]
click at [152, 15] on img at bounding box center [152, 15] width 243 height 19
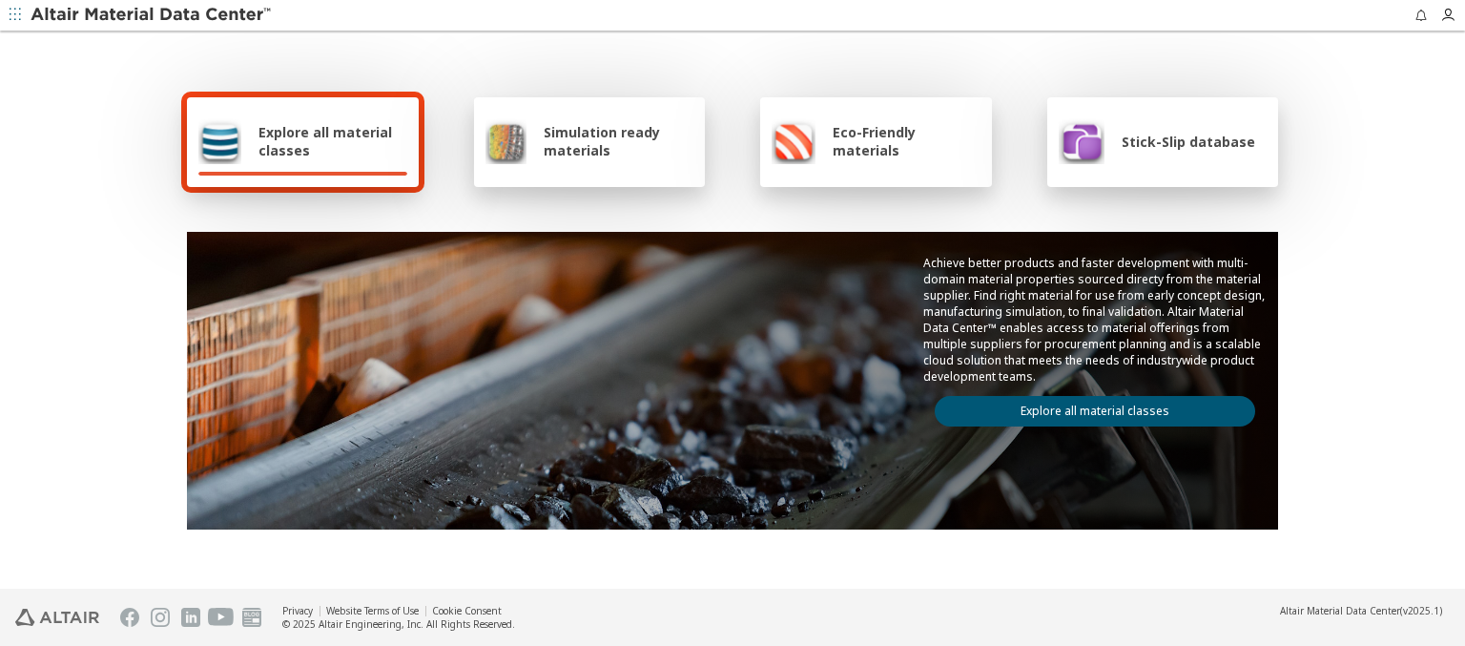
click at [152, 15] on img at bounding box center [152, 15] width 243 height 19
